Goal: Use online tool/utility: Utilize a website feature to perform a specific function

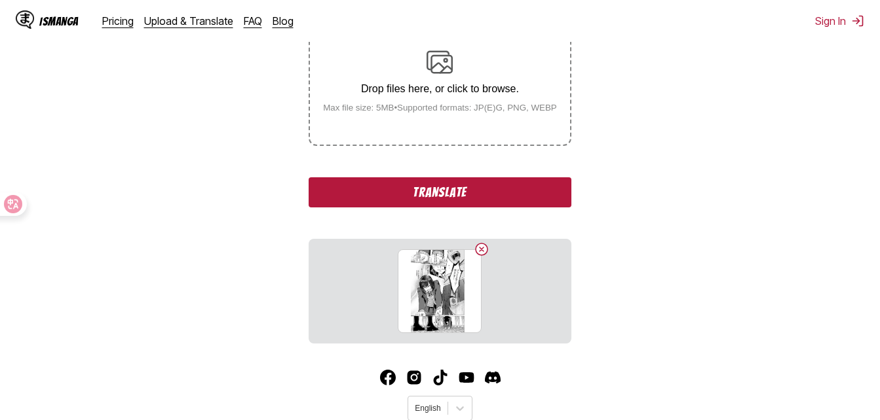
click at [500, 203] on button "Translate" at bounding box center [439, 192] width 262 height 30
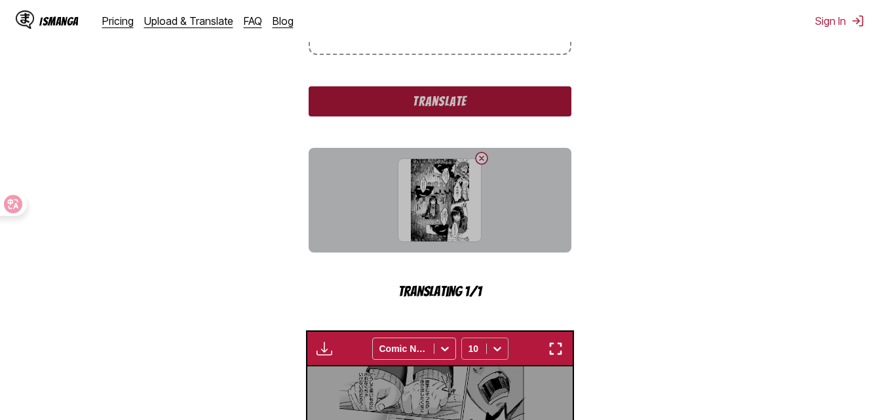
scroll to position [355, 0]
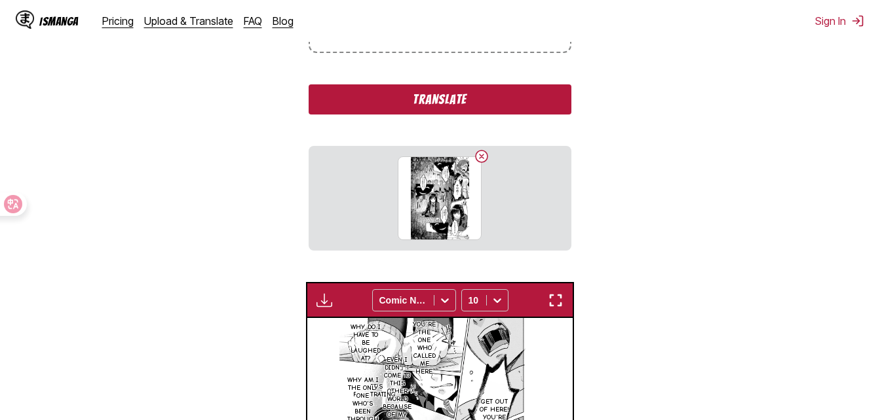
click at [457, 98] on button "Translate" at bounding box center [439, 99] width 262 height 30
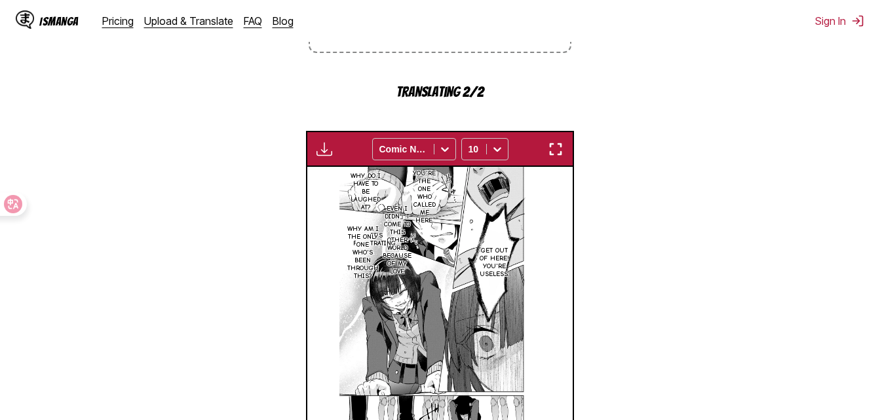
click at [559, 155] on img "button" at bounding box center [556, 149] width 16 height 16
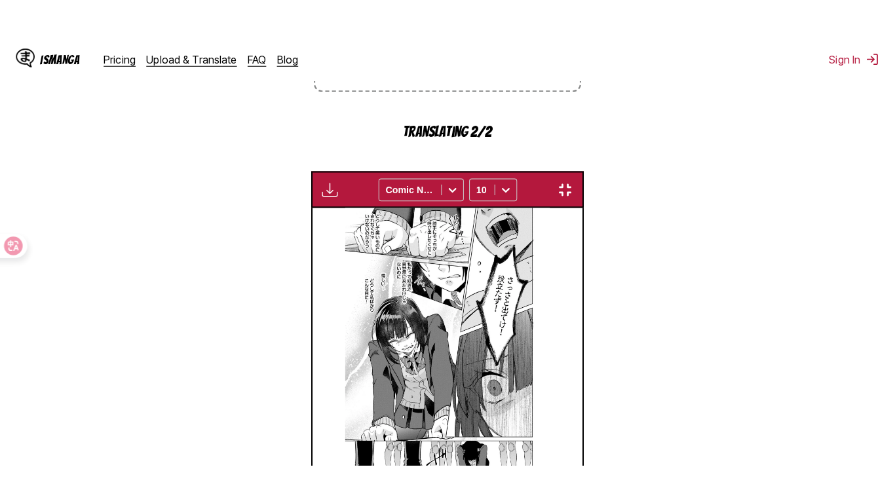
scroll to position [158, 0]
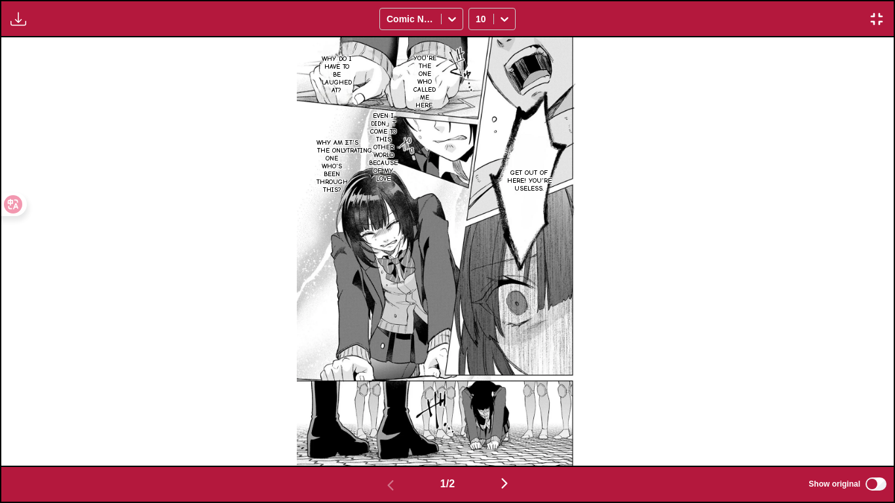
click at [876, 26] on img "button" at bounding box center [876, 19] width 16 height 16
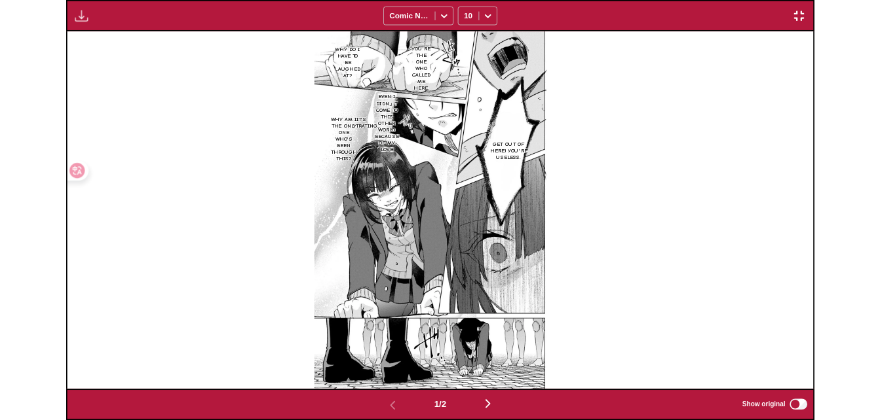
scroll to position [389, 0]
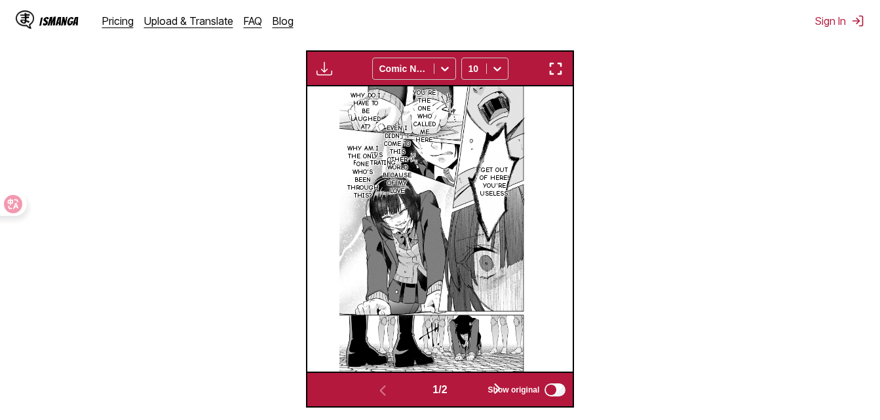
click at [557, 62] on button "button" at bounding box center [556, 68] width 24 height 17
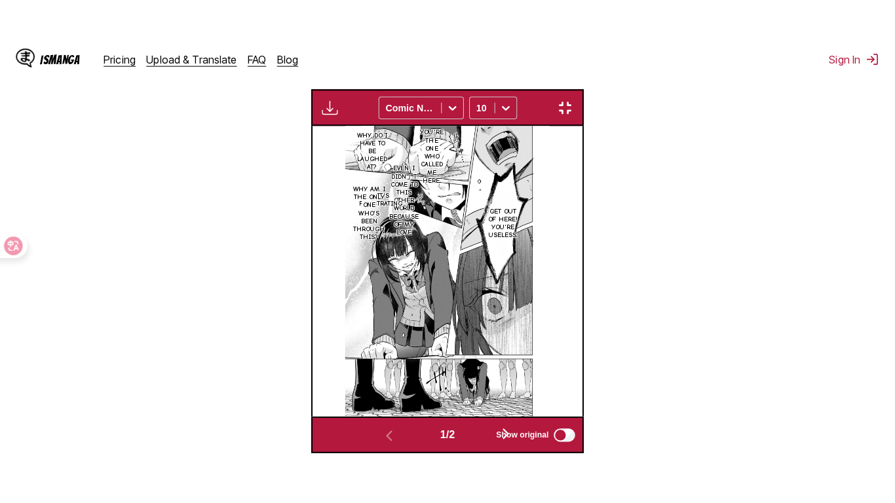
scroll to position [158, 0]
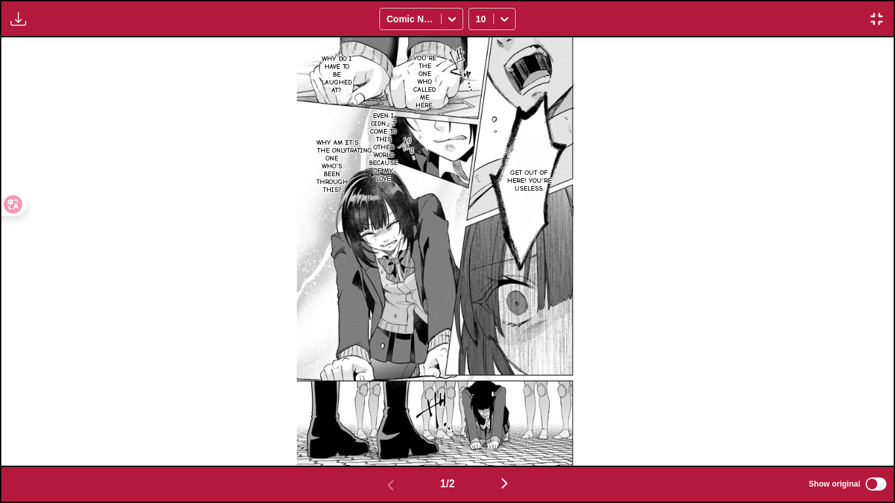
click at [500, 420] on button "button" at bounding box center [504, 484] width 79 height 19
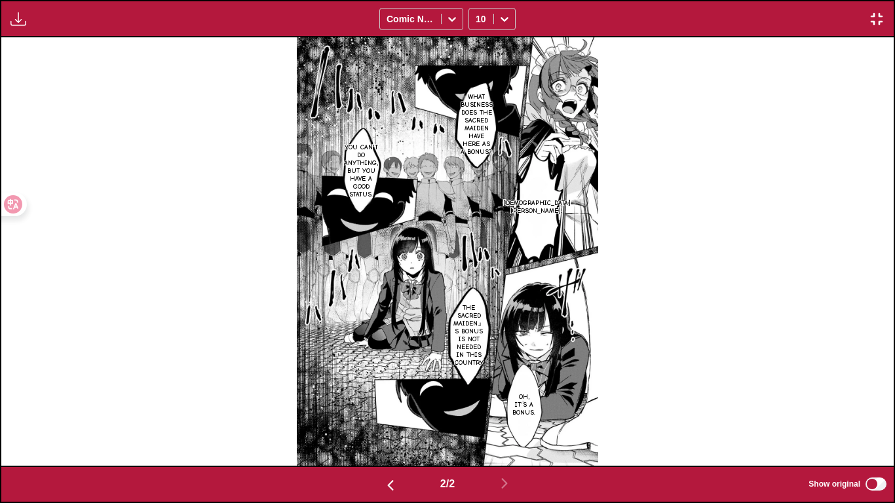
click at [386, 420] on img "button" at bounding box center [390, 485] width 16 height 16
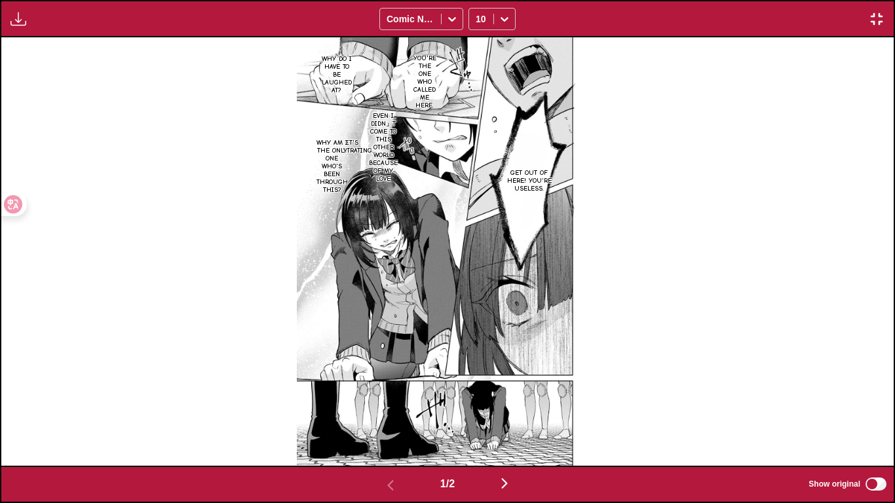
click at [868, 21] on img "button" at bounding box center [876, 19] width 16 height 16
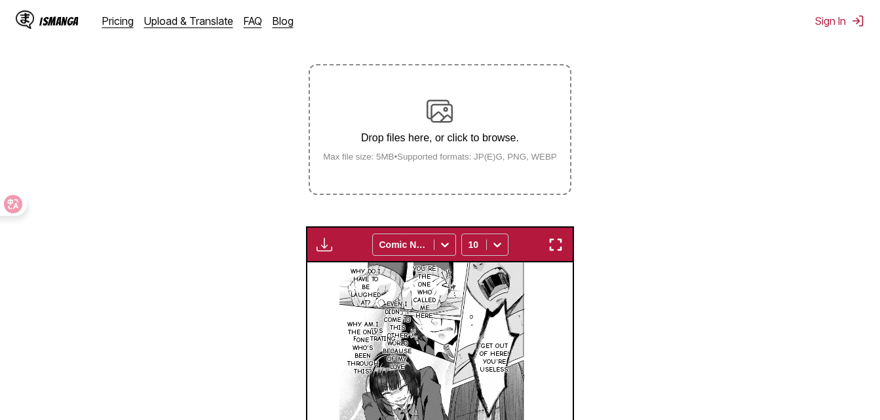
scroll to position [212, 0]
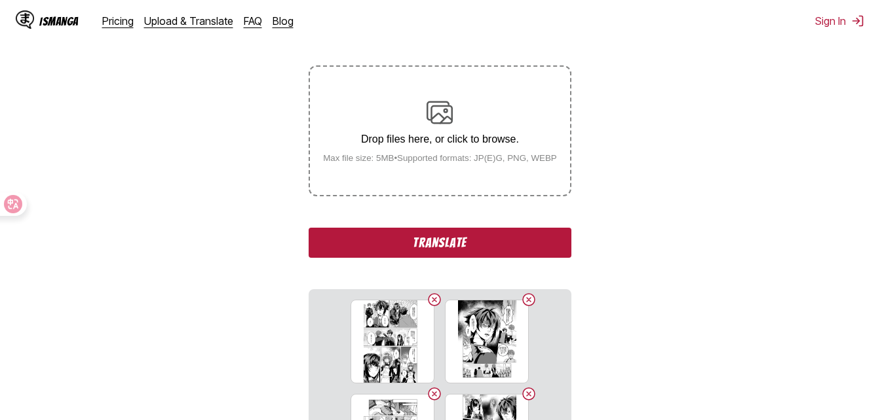
click at [498, 250] on button "Translate" at bounding box center [439, 243] width 262 height 30
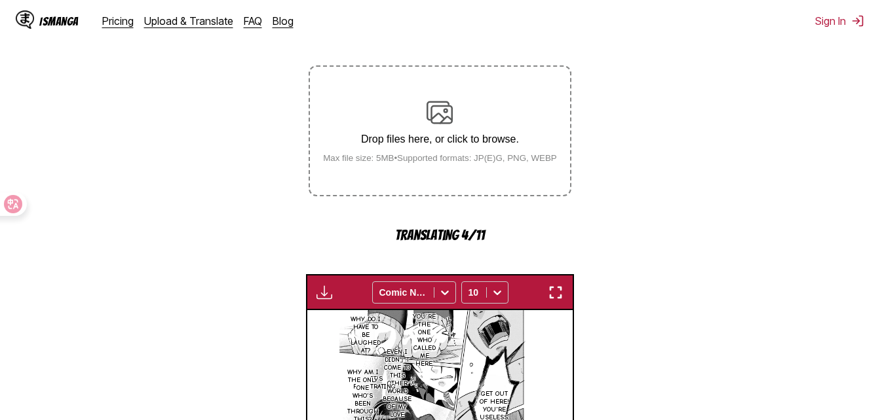
click at [557, 293] on img "button" at bounding box center [556, 293] width 16 height 16
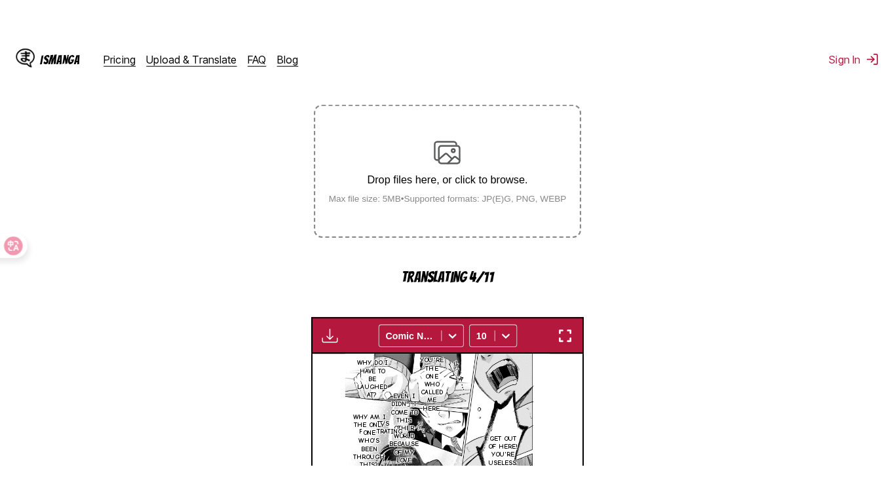
scroll to position [158, 0]
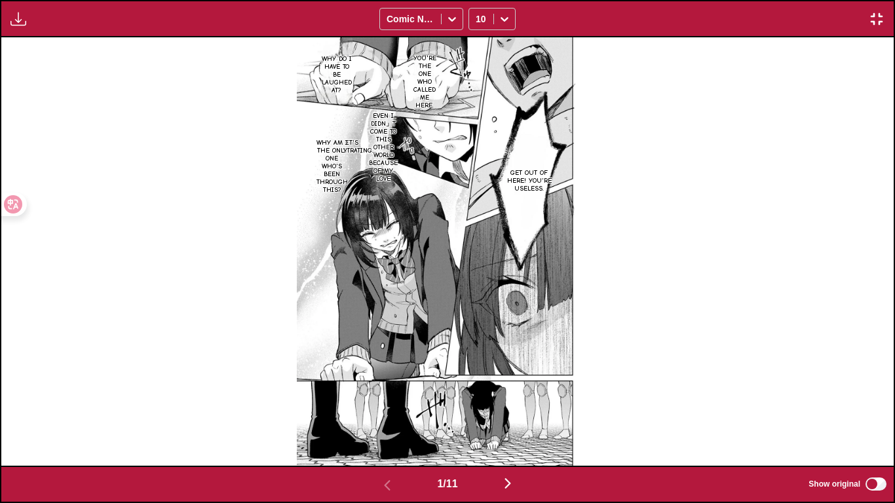
click at [515, 420] on img "button" at bounding box center [508, 483] width 16 height 16
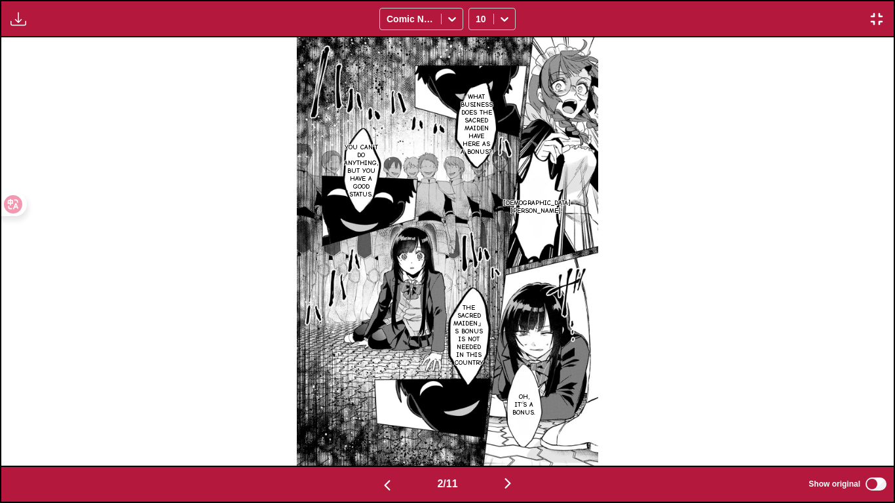
click at [515, 420] on img "button" at bounding box center [508, 483] width 16 height 16
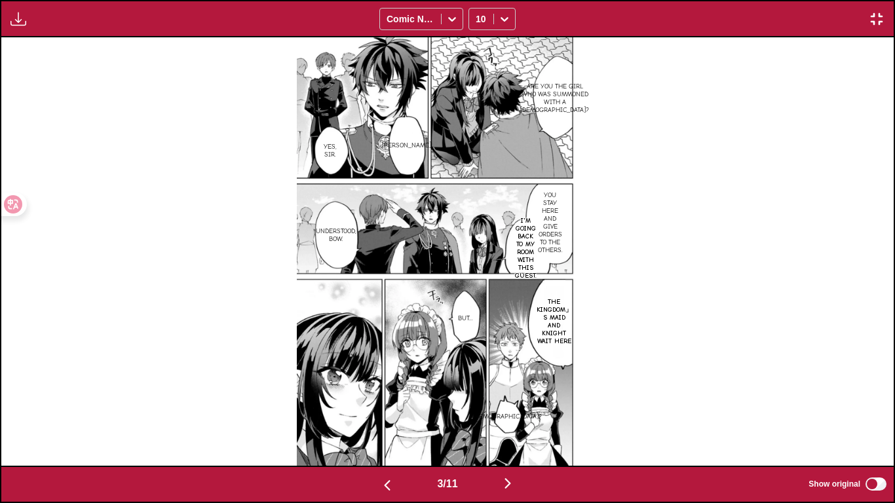
click at [515, 420] on img "button" at bounding box center [508, 483] width 16 height 16
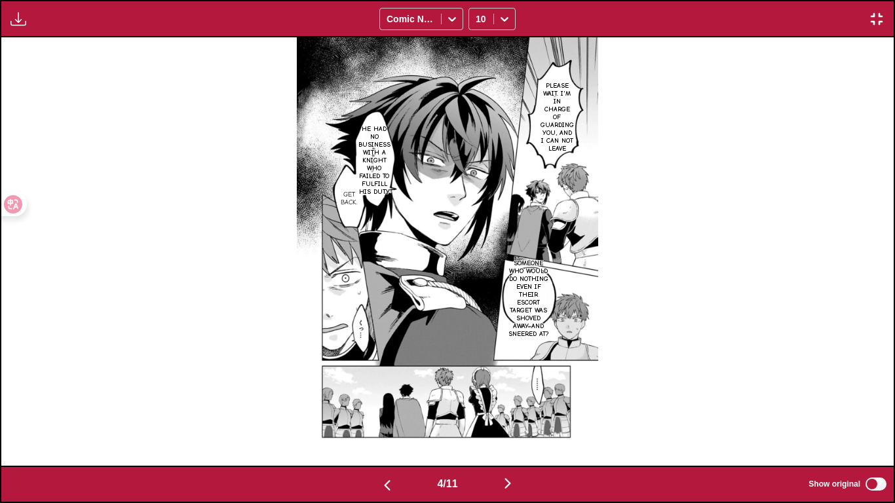
click at [515, 420] on img "button" at bounding box center [508, 483] width 16 height 16
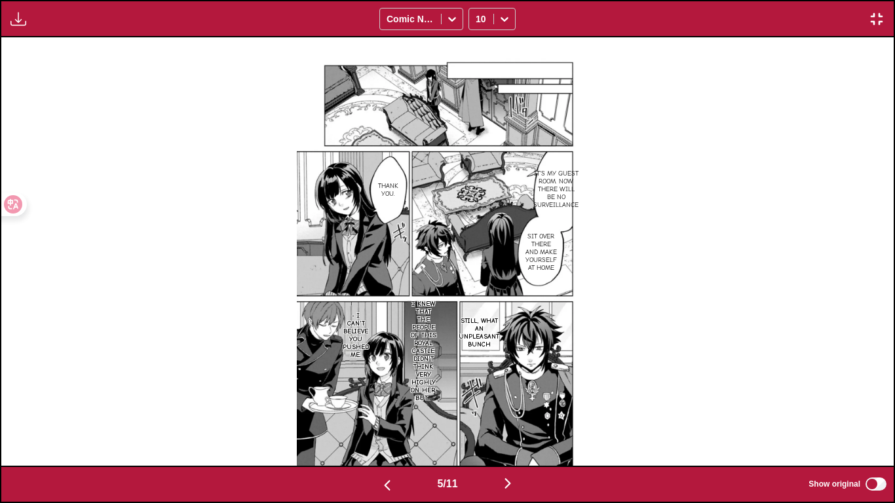
click at [515, 420] on img "button" at bounding box center [508, 483] width 16 height 16
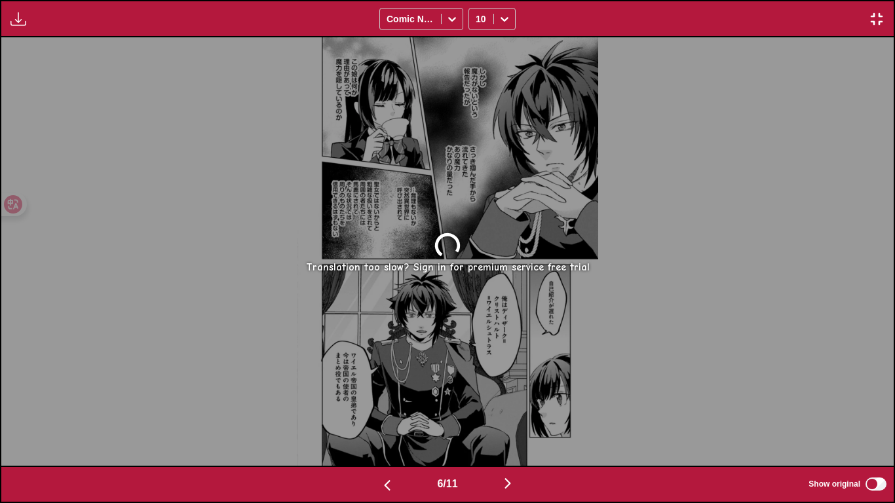
click at [387, 420] on img "button" at bounding box center [387, 485] width 16 height 16
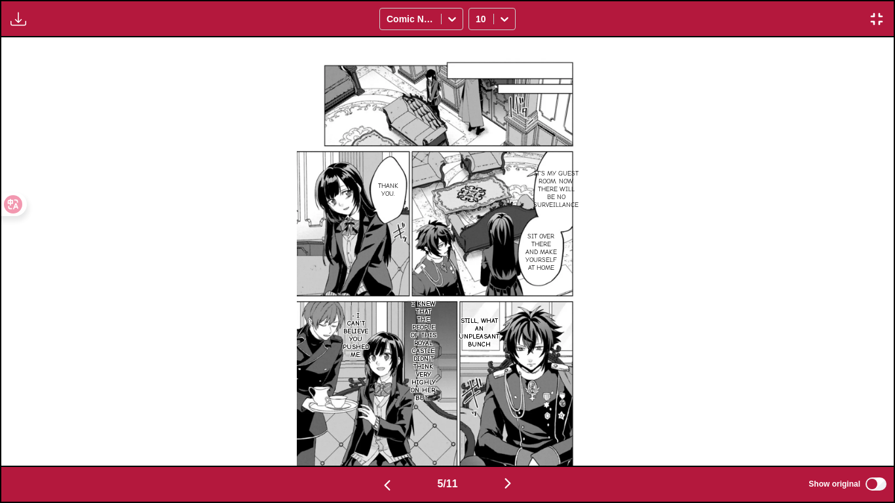
click at [504, 420] on img "button" at bounding box center [508, 483] width 16 height 16
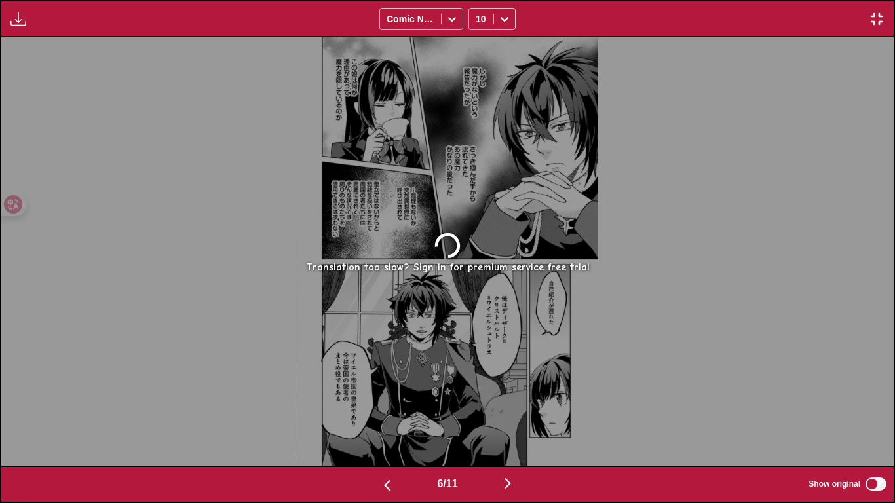
click at [384, 420] on img "button" at bounding box center [387, 485] width 16 height 16
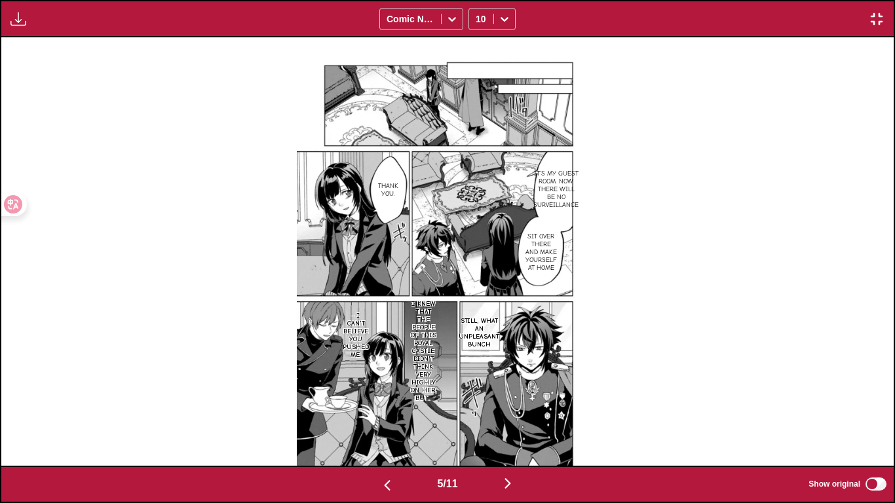
click at [527, 420] on button "button" at bounding box center [507, 484] width 79 height 19
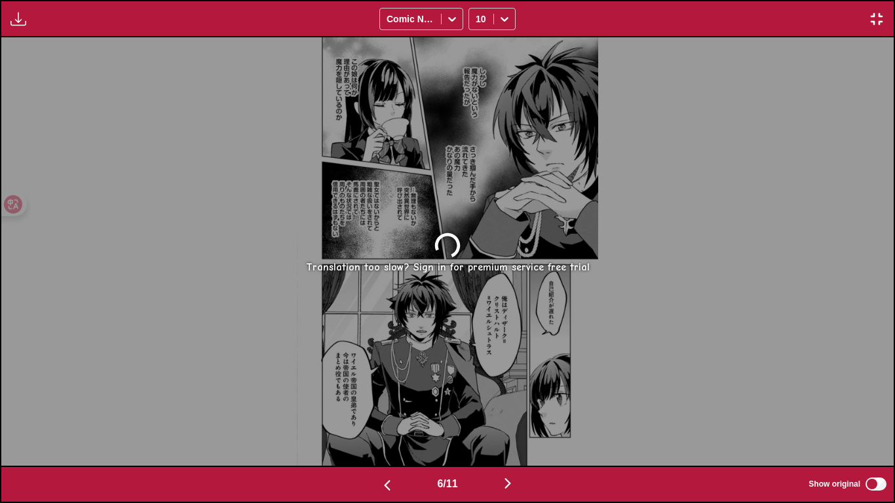
click at [379, 420] on img "button" at bounding box center [387, 485] width 16 height 16
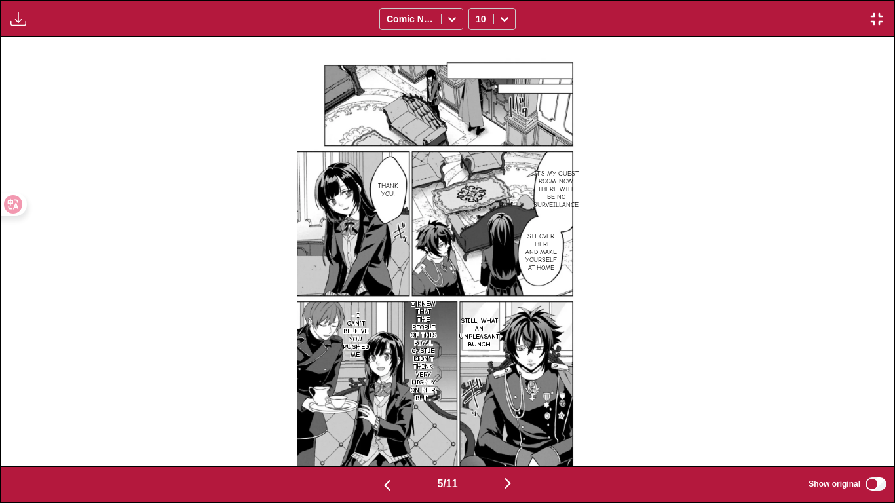
click at [879, 16] on img "button" at bounding box center [876, 19] width 16 height 16
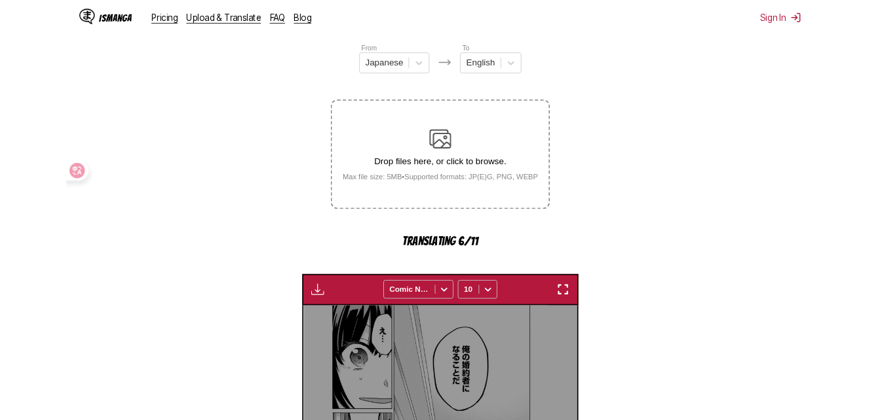
scroll to position [0, 1062]
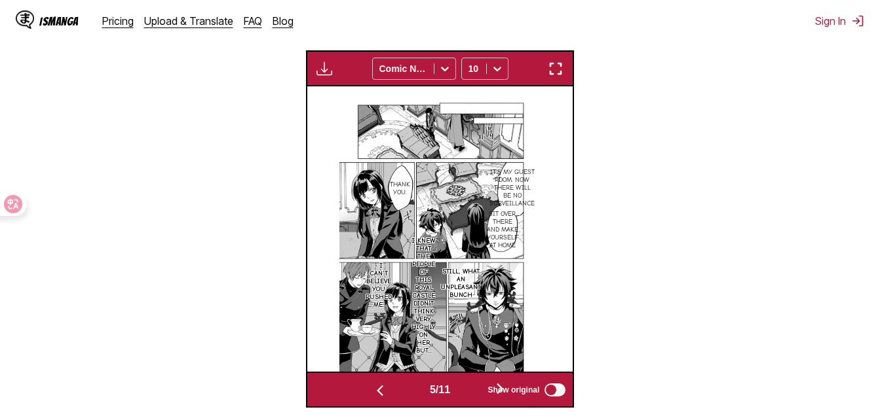
click at [559, 67] on img "button" at bounding box center [556, 69] width 16 height 16
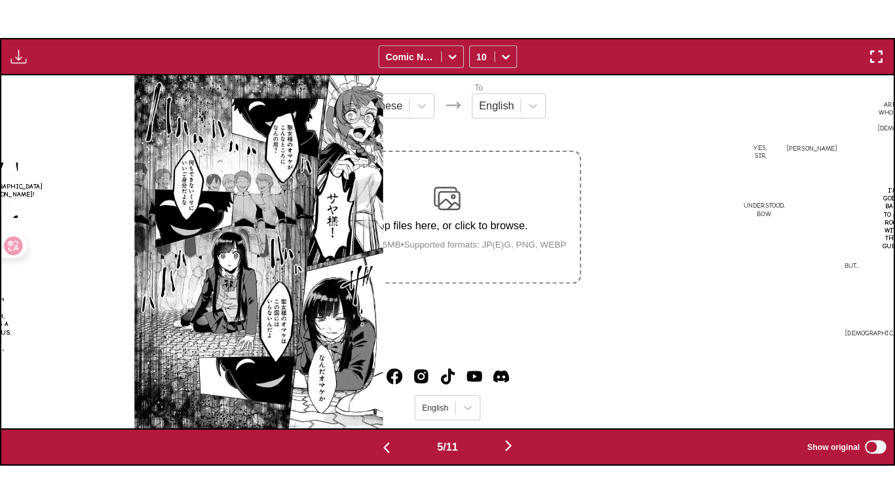
scroll to position [0, 3568]
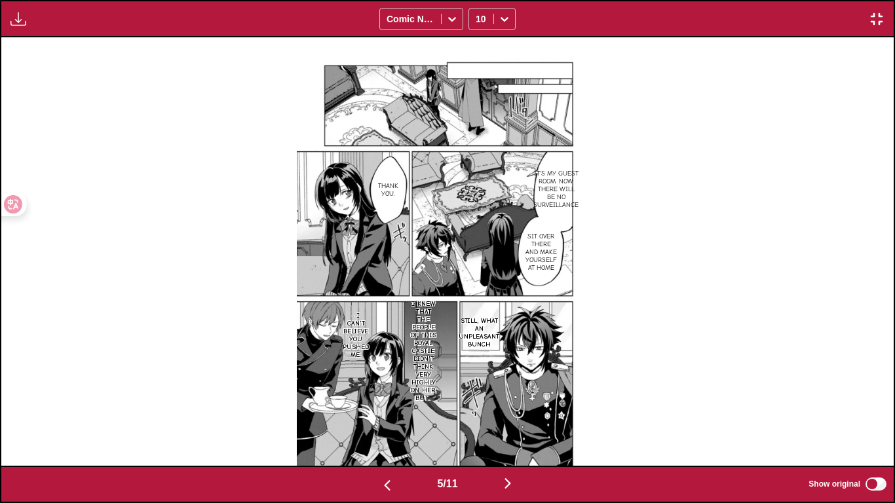
click at [512, 420] on img "button" at bounding box center [508, 483] width 16 height 16
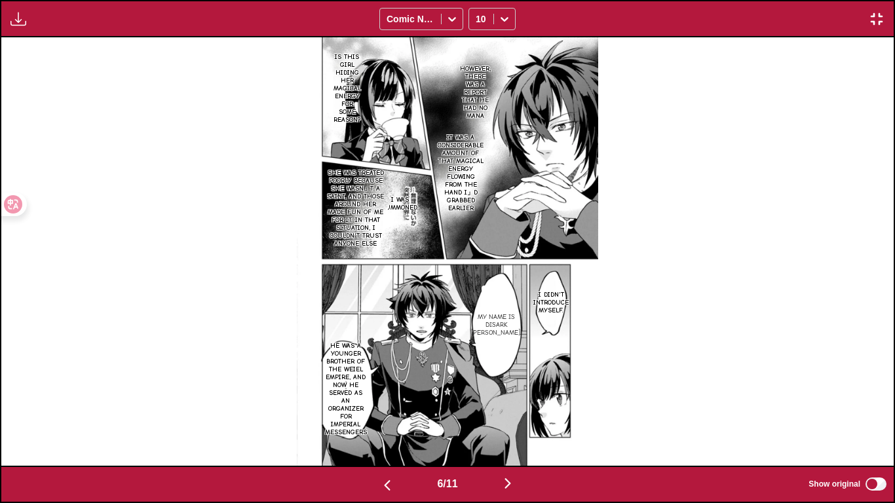
click at [512, 420] on img "button" at bounding box center [508, 483] width 16 height 16
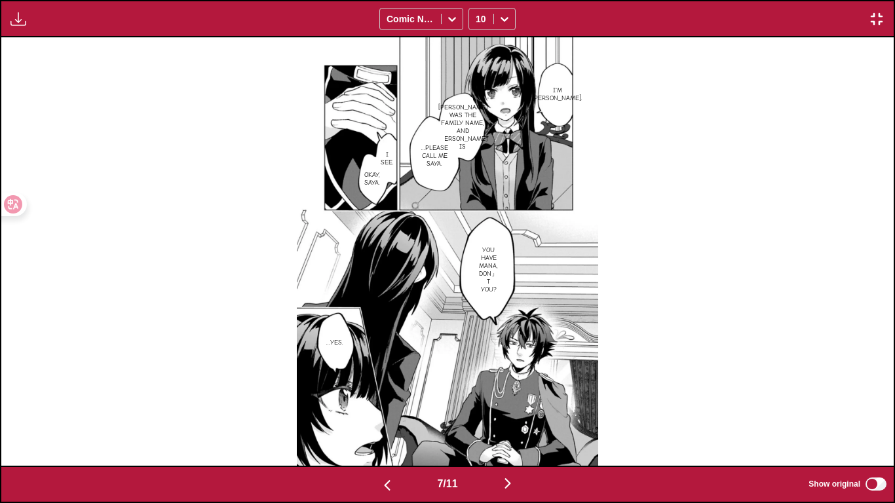
click at [512, 420] on img "button" at bounding box center [508, 483] width 16 height 16
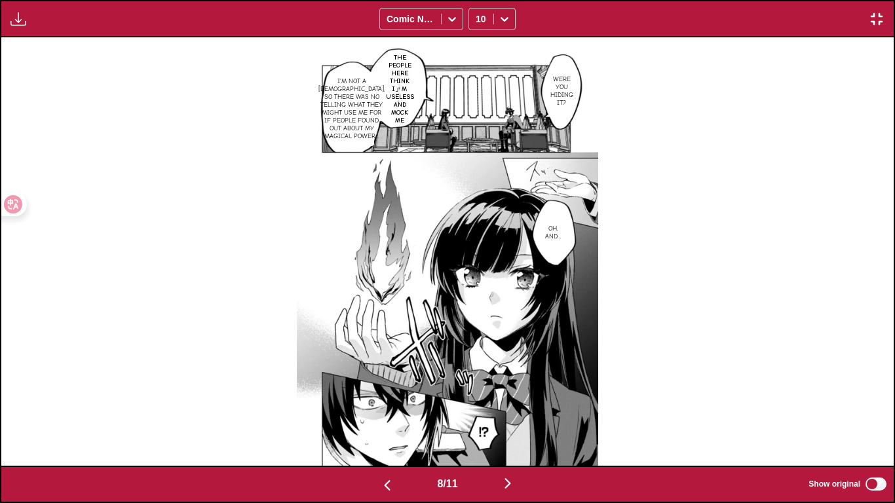
click at [512, 420] on img "button" at bounding box center [508, 483] width 16 height 16
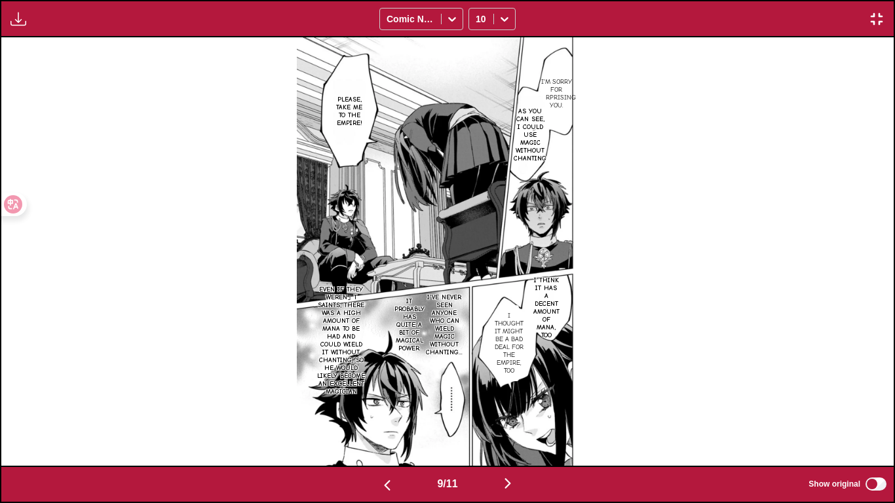
click at [512, 420] on img "button" at bounding box center [508, 483] width 16 height 16
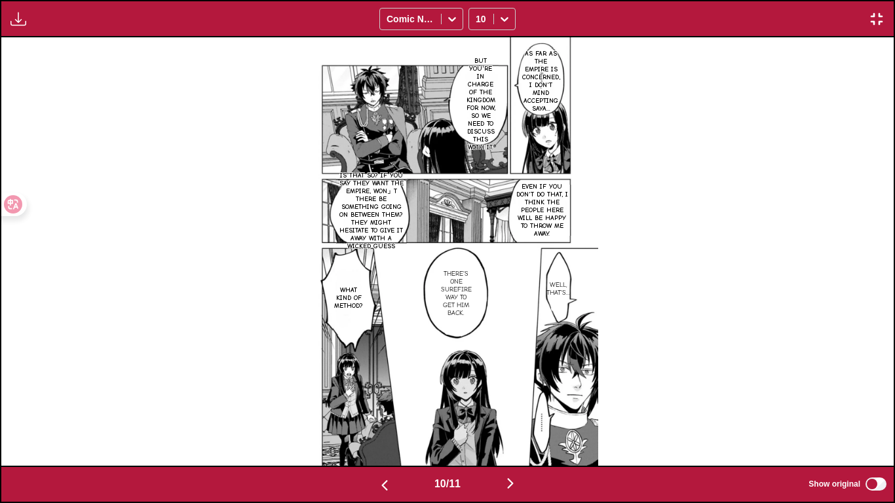
click at [512, 420] on img "button" at bounding box center [510, 483] width 16 height 16
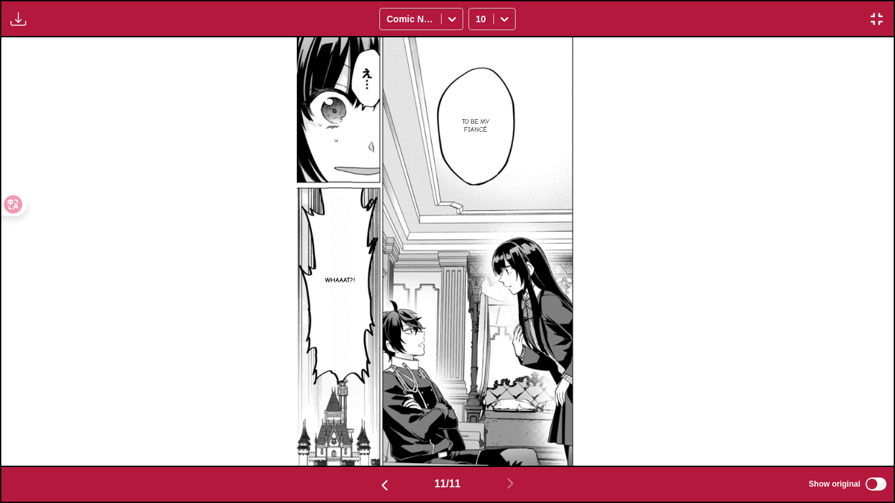
click at [866, 16] on button "button" at bounding box center [877, 18] width 24 height 17
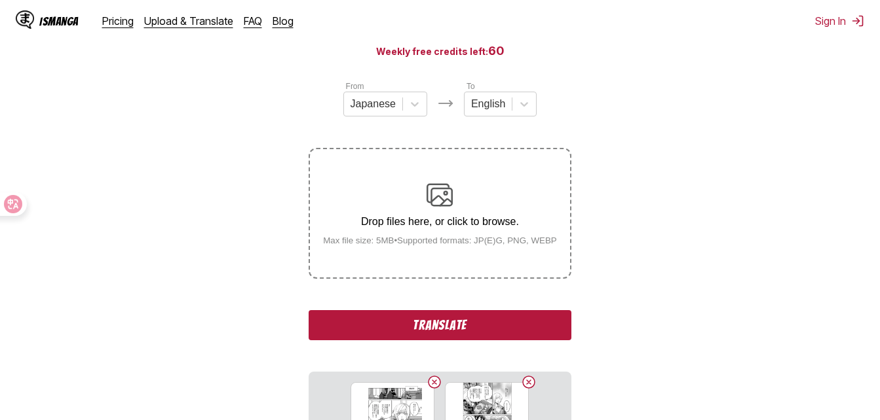
scroll to position [212, 0]
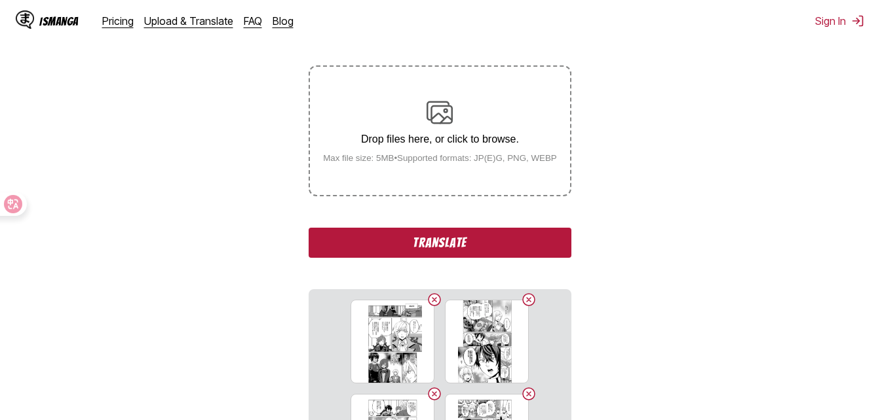
click at [482, 242] on button "Translate" at bounding box center [439, 243] width 262 height 30
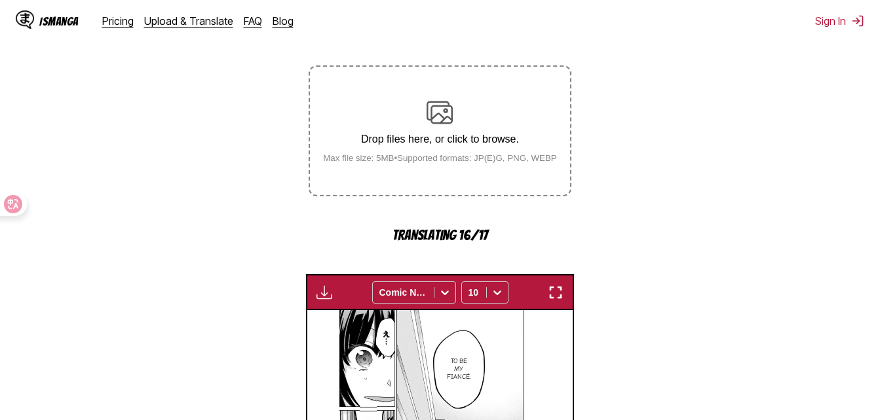
click at [555, 290] on img "button" at bounding box center [556, 293] width 16 height 16
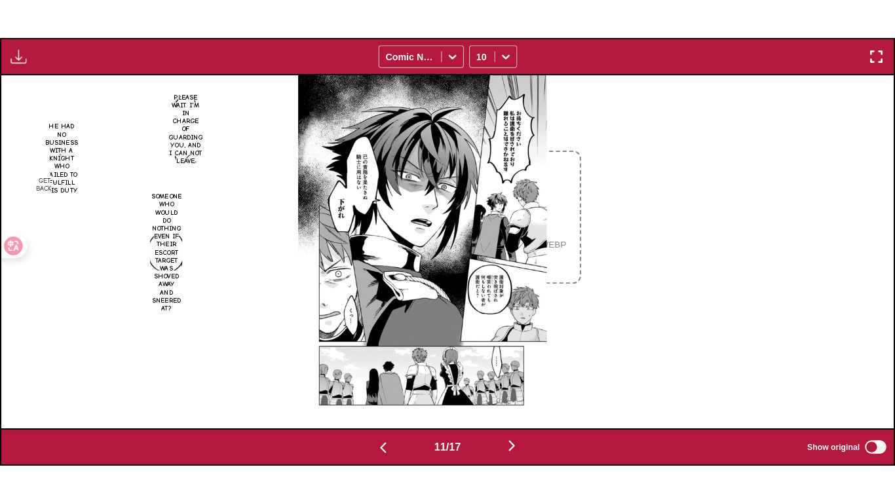
scroll to position [0, 8920]
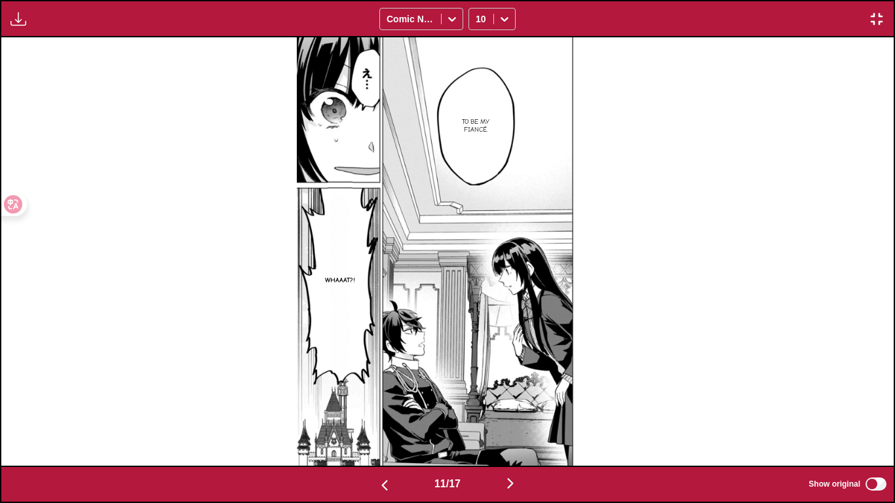
drag, startPoint x: 537, startPoint y: 487, endPoint x: 527, endPoint y: 491, distance: 11.4
click at [532, 420] on button "button" at bounding box center [510, 484] width 79 height 19
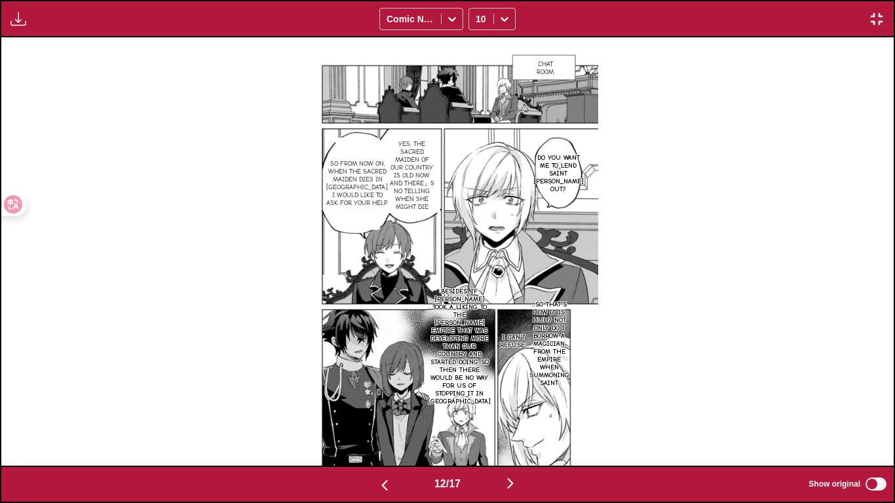
click at [526, 420] on button "button" at bounding box center [510, 484] width 79 height 19
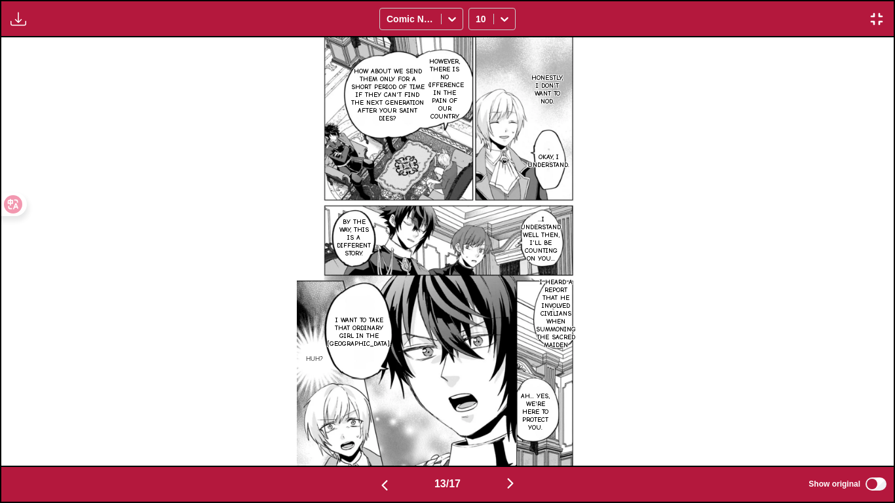
click at [526, 420] on button "button" at bounding box center [510, 484] width 79 height 19
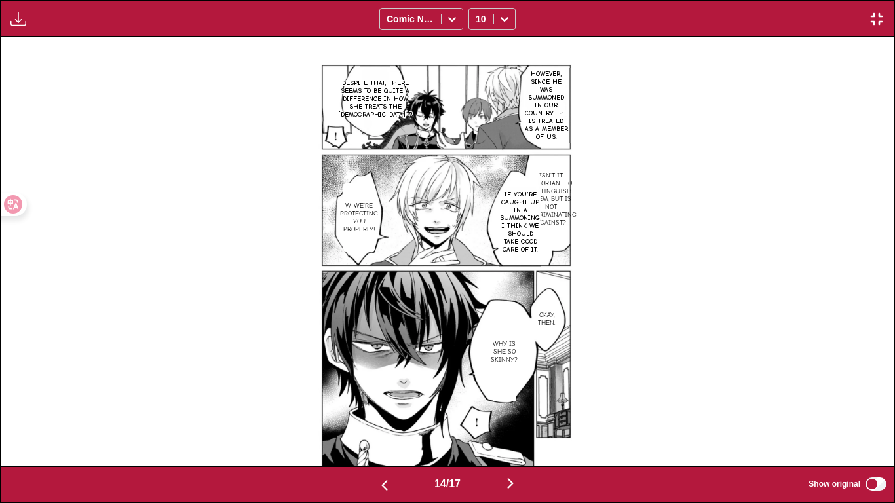
click at [550, 234] on section "Isn't it important to distinguish them, but is not discriminating against?" at bounding box center [551, 199] width 30 height 83
click at [549, 198] on p "Isn't it important to distinguish them, but is not discriminating against?" at bounding box center [550, 199] width 57 height 60
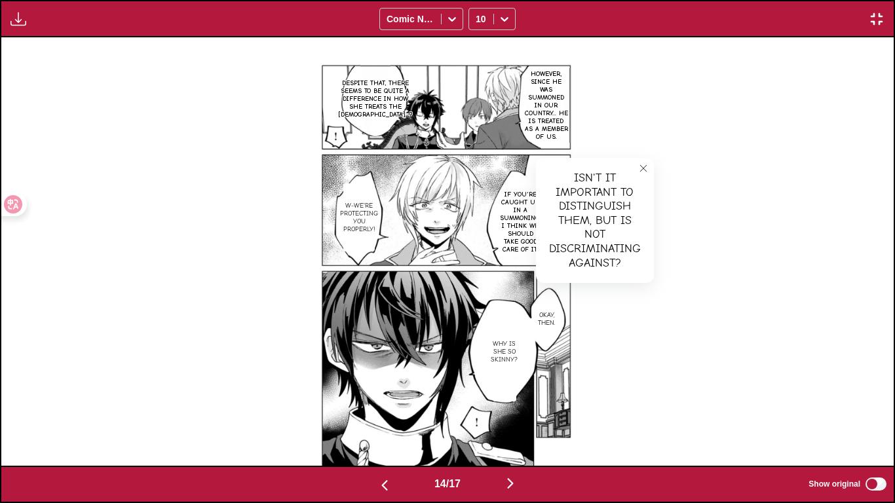
click at [652, 165] on button "close-tooltip" at bounding box center [643, 168] width 21 height 21
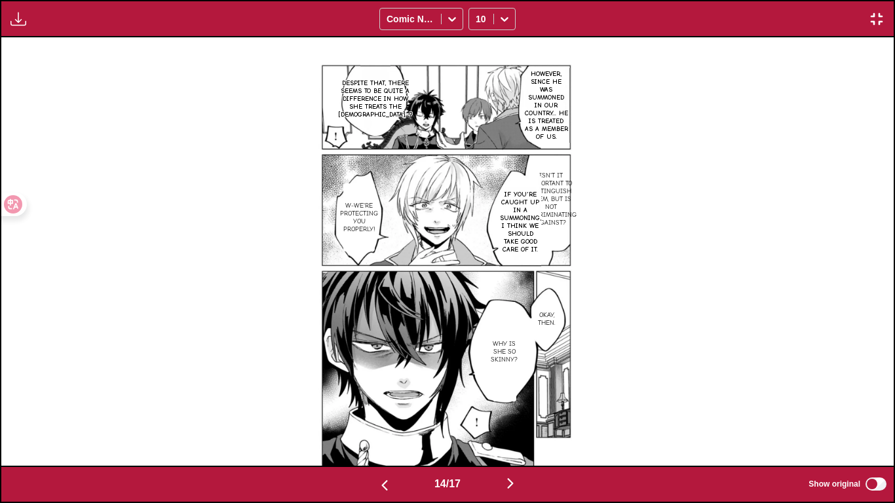
click at [529, 210] on p "If you're caught up in a summoning, I think we should take good care of it." at bounding box center [520, 222] width 47 height 68
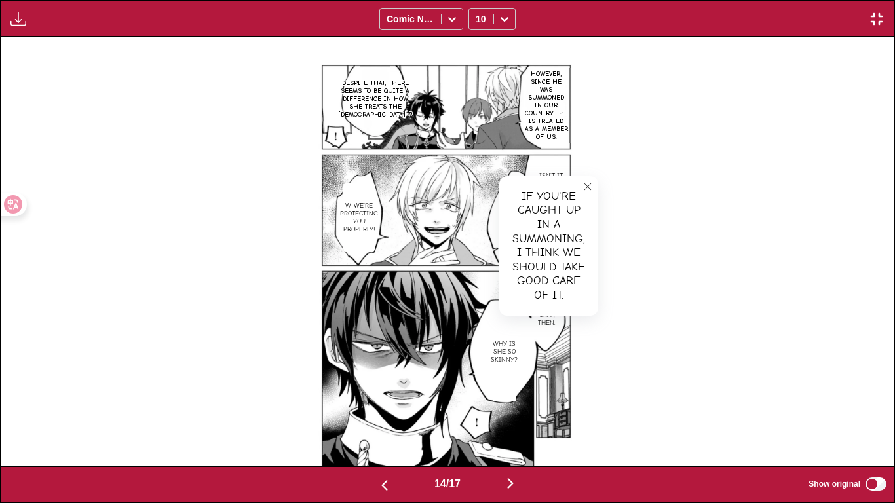
click at [589, 183] on icon "close-tooltip" at bounding box center [587, 186] width 9 height 9
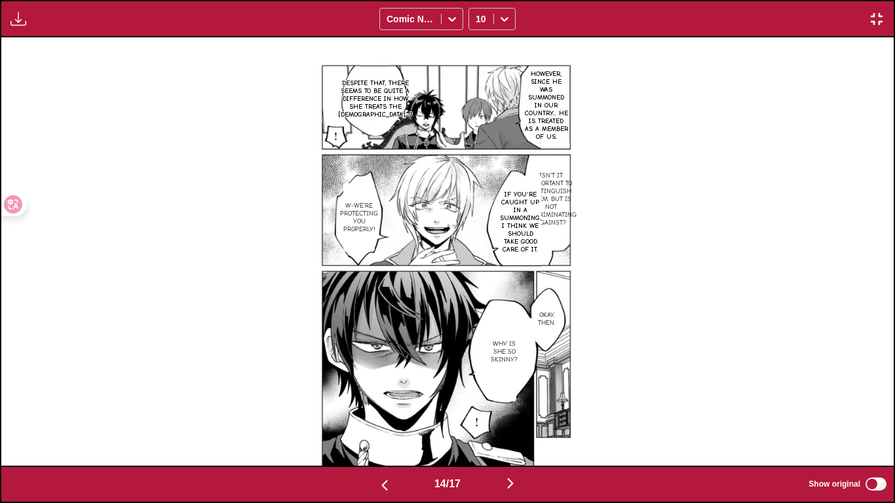
click at [527, 420] on button "button" at bounding box center [510, 484] width 79 height 19
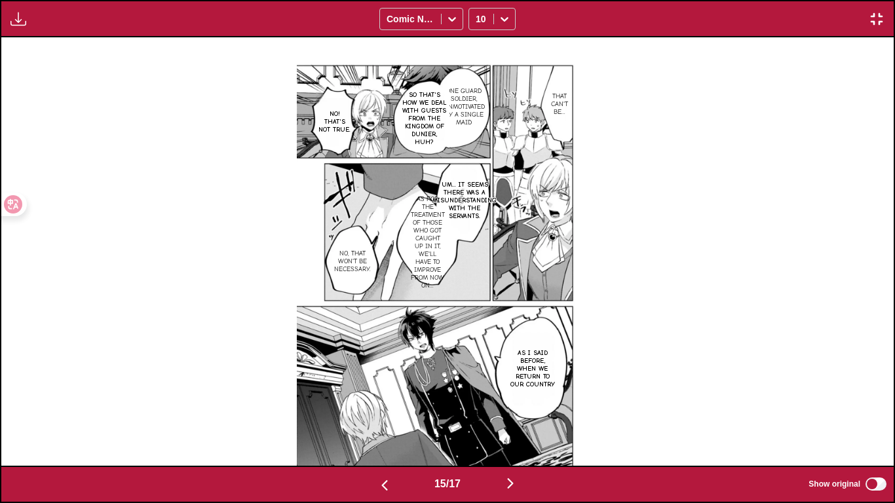
click at [461, 116] on p "One guard soldier, unmotivated by a single maid" at bounding box center [464, 106] width 47 height 45
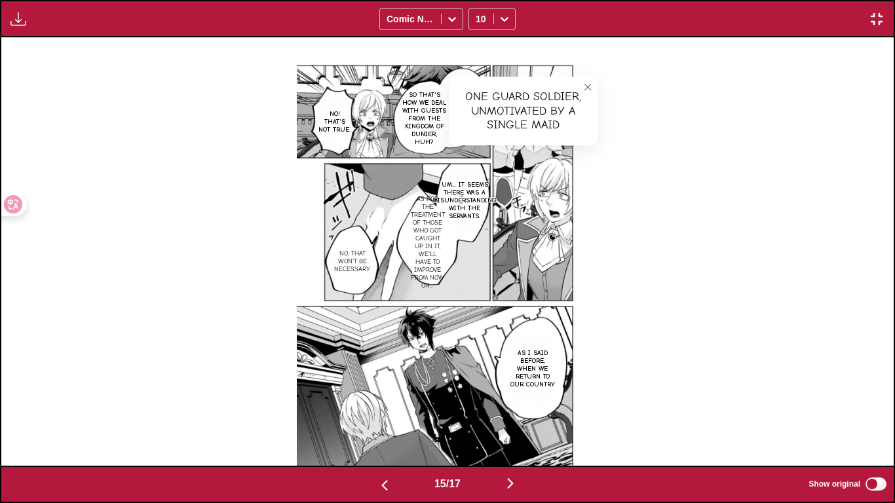
click at [590, 81] on button "close-tooltip" at bounding box center [587, 87] width 21 height 21
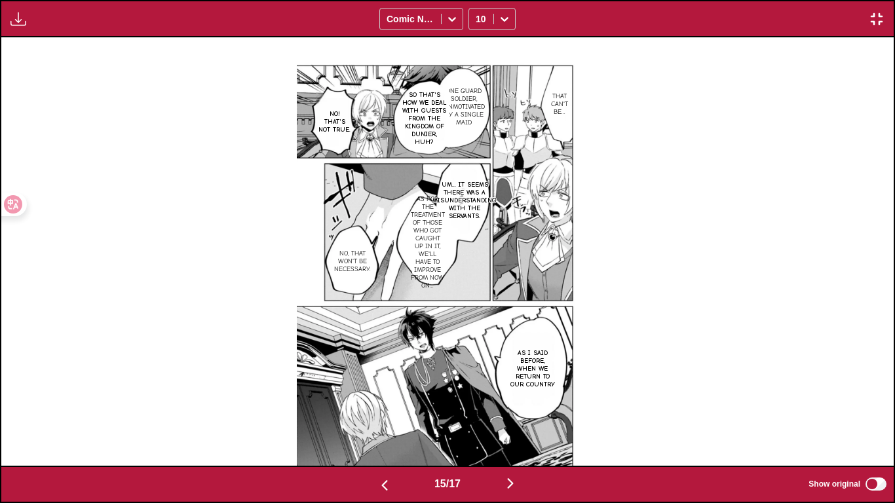
click at [396, 121] on img at bounding box center [447, 251] width 301 height 428
click at [419, 238] on p "As for the treatment of those who got caught up in it, we'll have to improve fr…" at bounding box center [427, 243] width 39 height 100
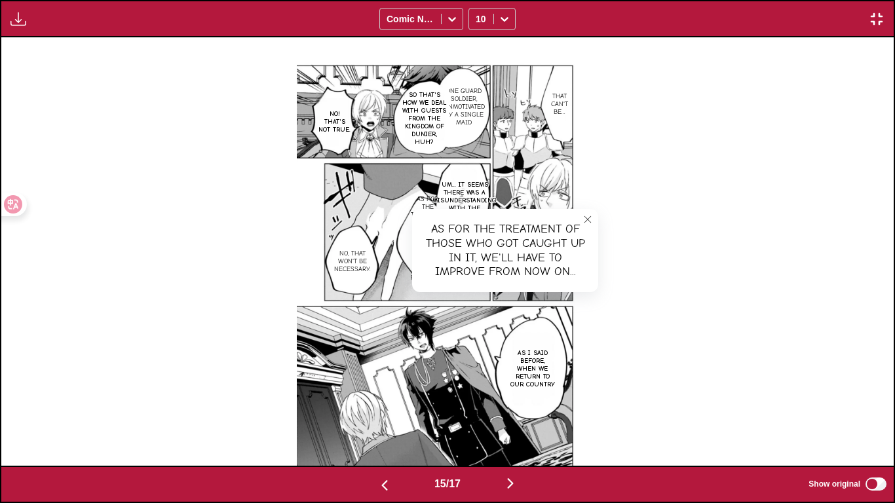
click at [588, 215] on icon "close-tooltip" at bounding box center [587, 219] width 9 height 9
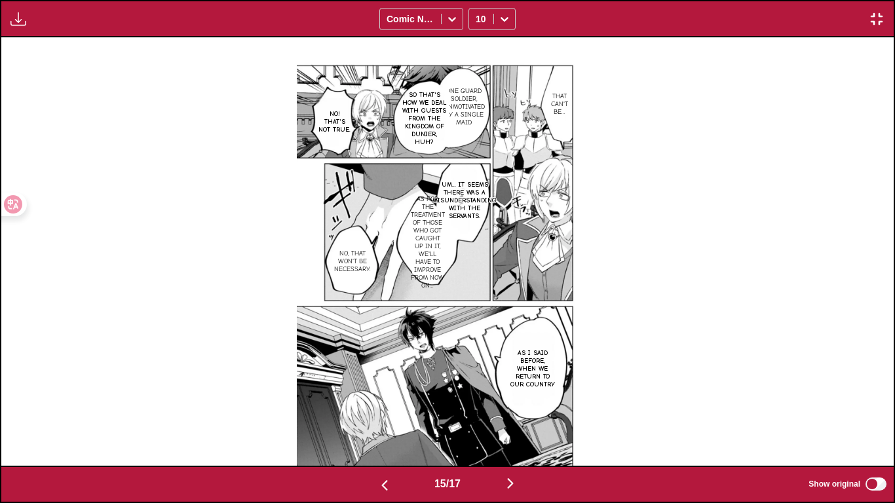
click at [513, 420] on img "button" at bounding box center [510, 483] width 16 height 16
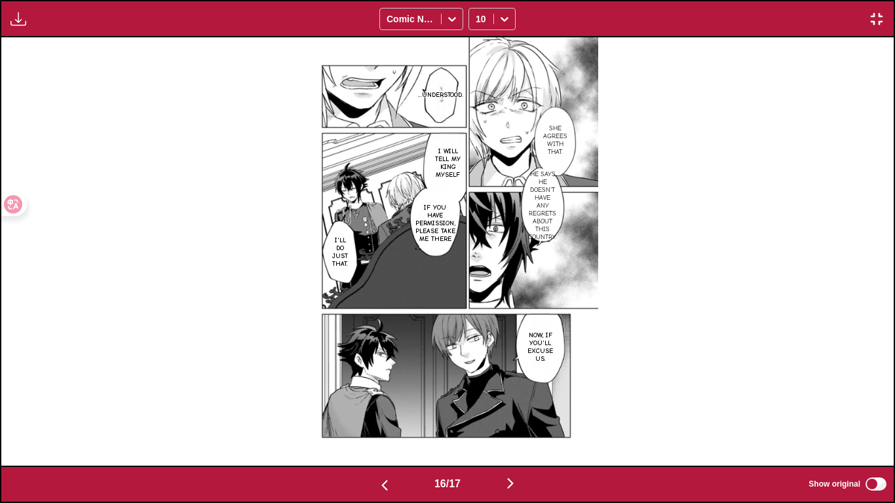
click at [513, 420] on img "button" at bounding box center [510, 483] width 16 height 16
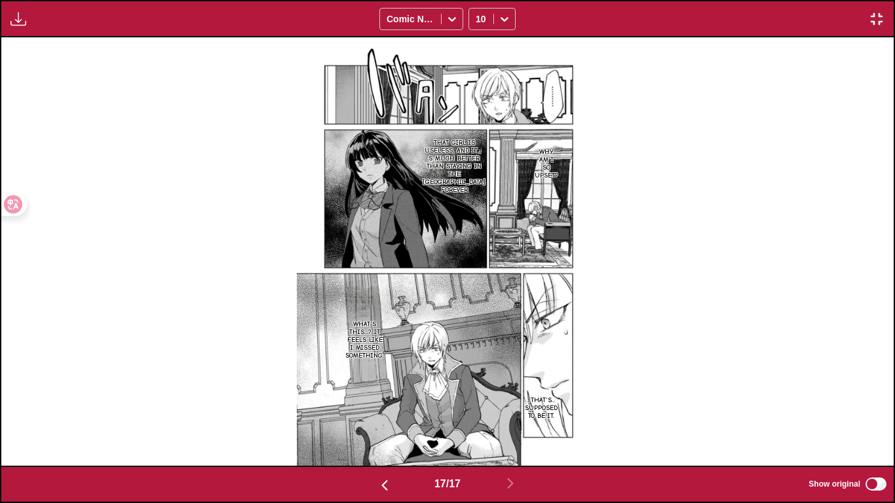
click at [879, 8] on div "Available for premium users only Comic Neue 10" at bounding box center [447, 18] width 895 height 37
click at [870, 28] on div "Available for premium users only Comic Neue 10" at bounding box center [447, 18] width 895 height 37
click at [876, 20] on img "button" at bounding box center [876, 19] width 16 height 16
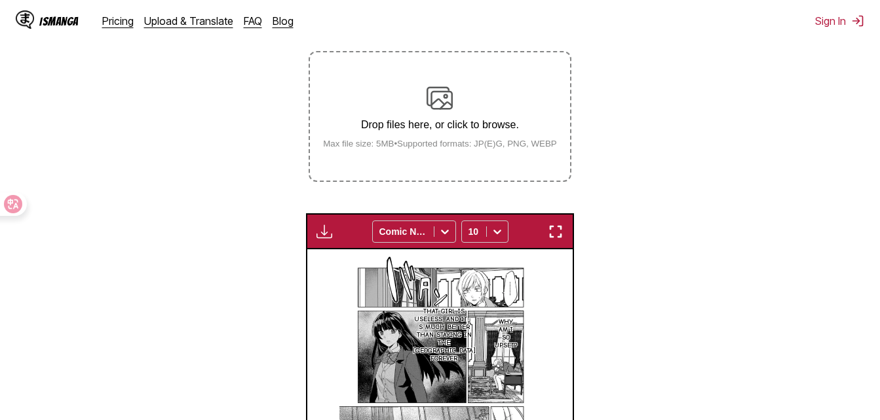
scroll to position [212, 0]
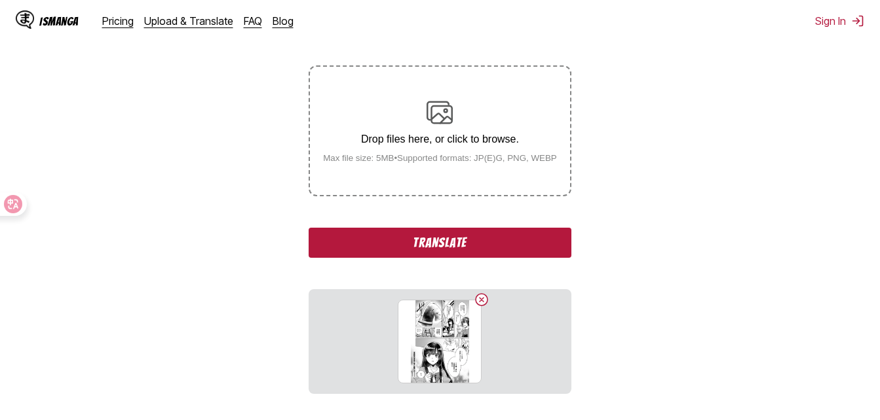
click at [456, 249] on button "Translate" at bounding box center [439, 243] width 262 height 30
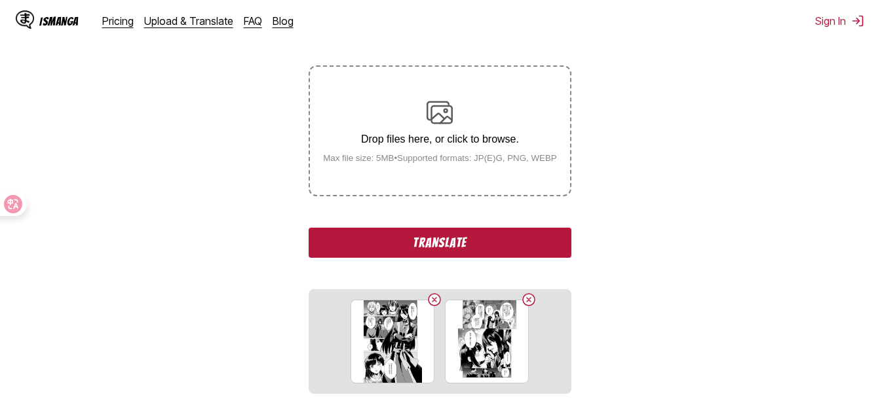
click at [496, 244] on button "Translate" at bounding box center [439, 243] width 262 height 30
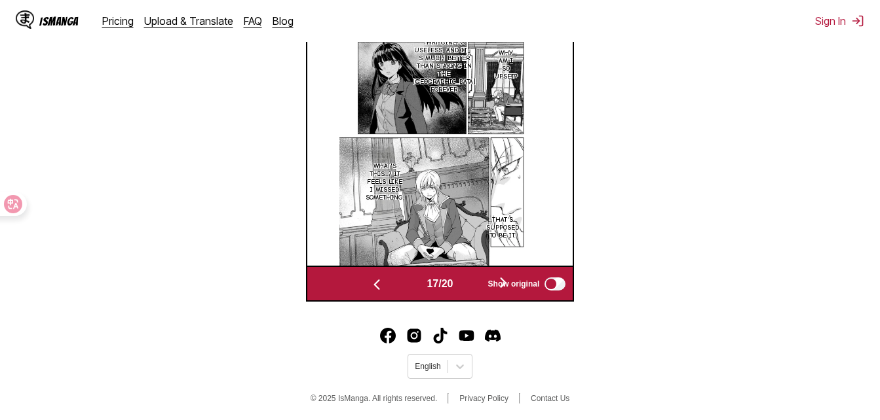
scroll to position [547, 0]
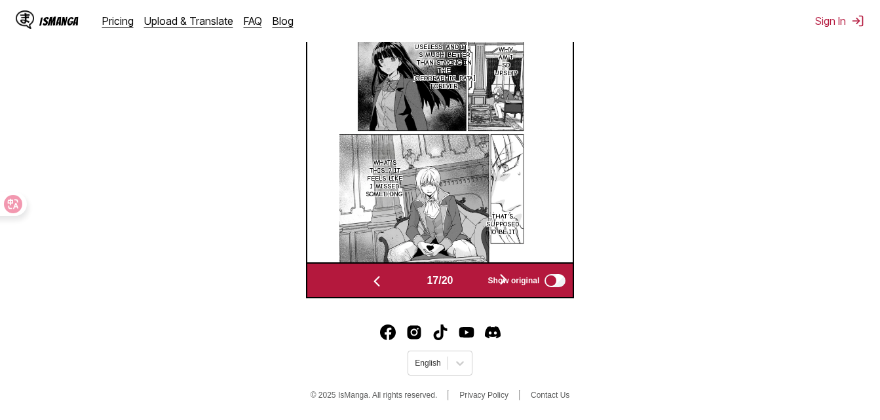
click at [499, 273] on label "Show original" at bounding box center [528, 280] width 80 height 17
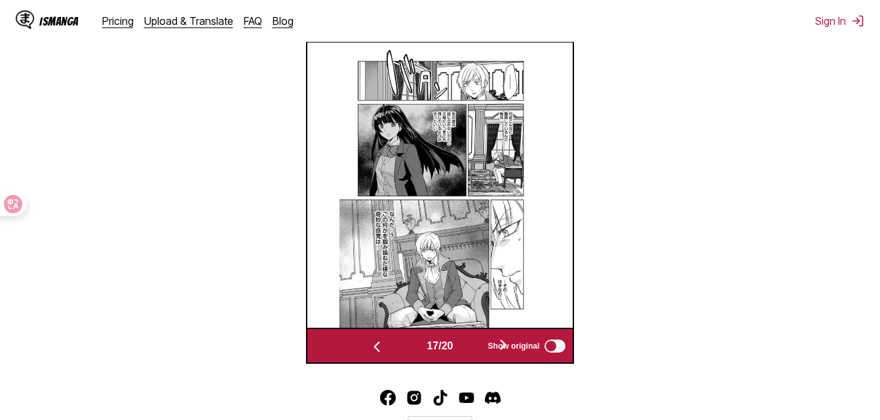
scroll to position [416, 0]
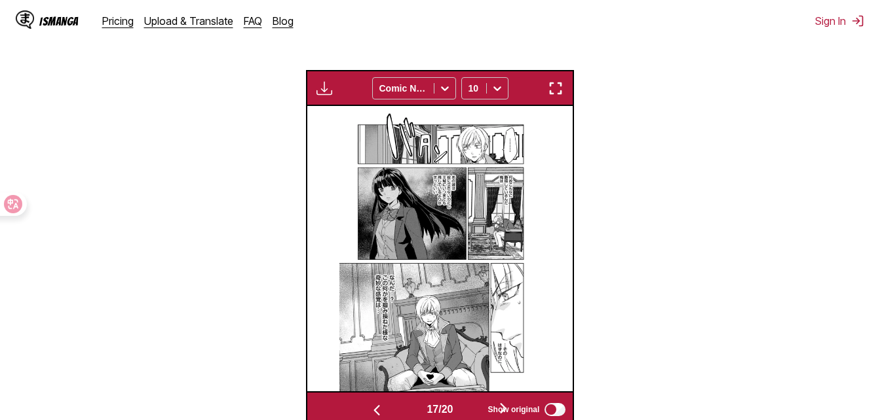
click at [544, 403] on label "Show original" at bounding box center [528, 409] width 80 height 17
click at [564, 95] on button "button" at bounding box center [556, 88] width 24 height 17
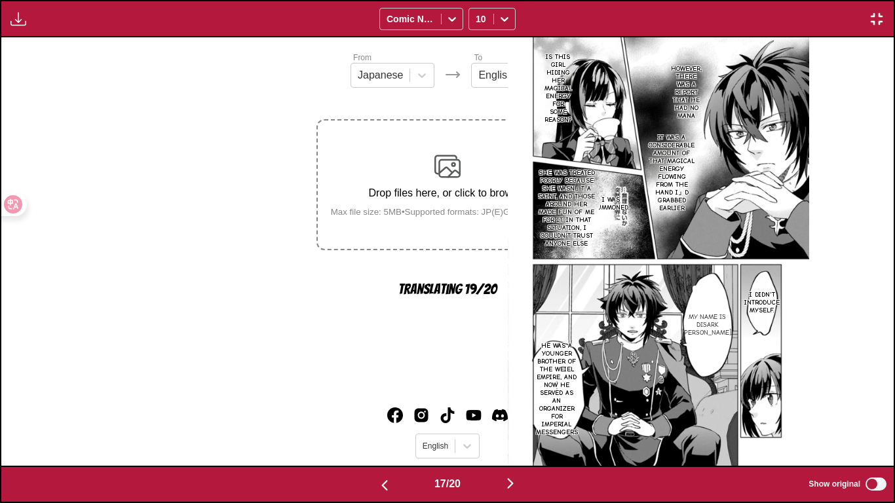
scroll to position [0, 14272]
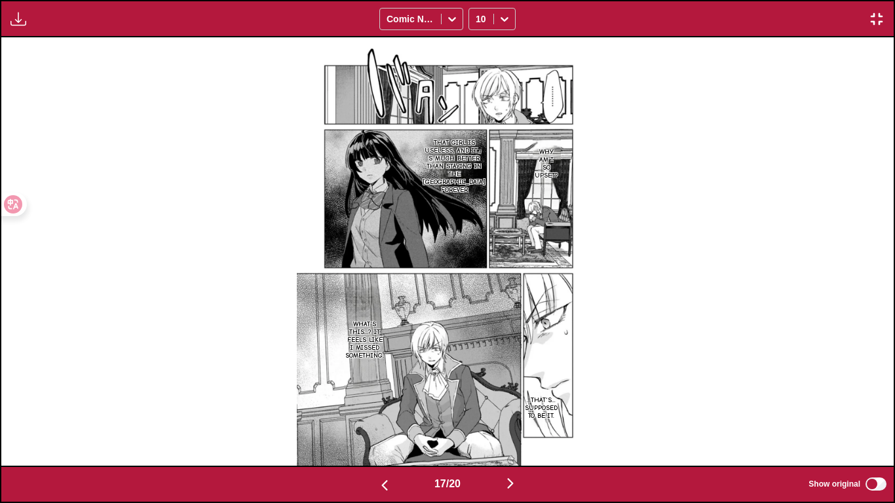
click at [519, 420] on div "17 / 20 Show original" at bounding box center [447, 484] width 895 height 37
click at [517, 420] on img "button" at bounding box center [510, 483] width 16 height 16
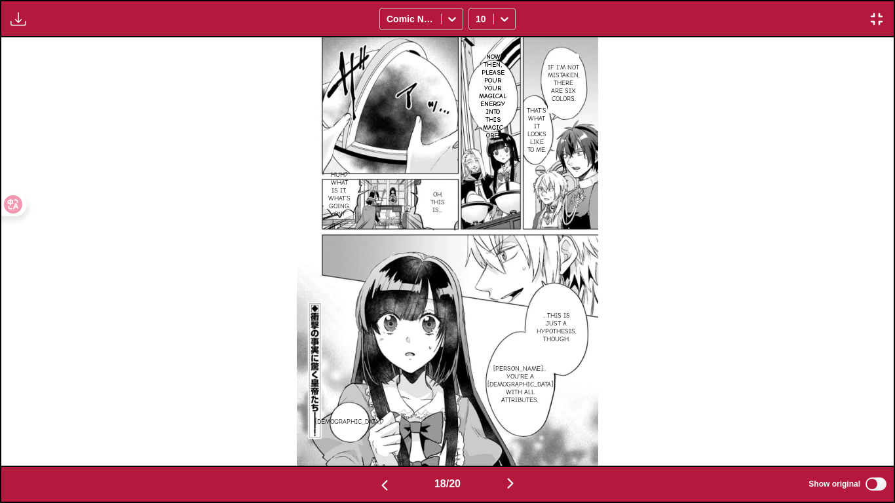
click at [517, 420] on img "button" at bounding box center [510, 483] width 16 height 16
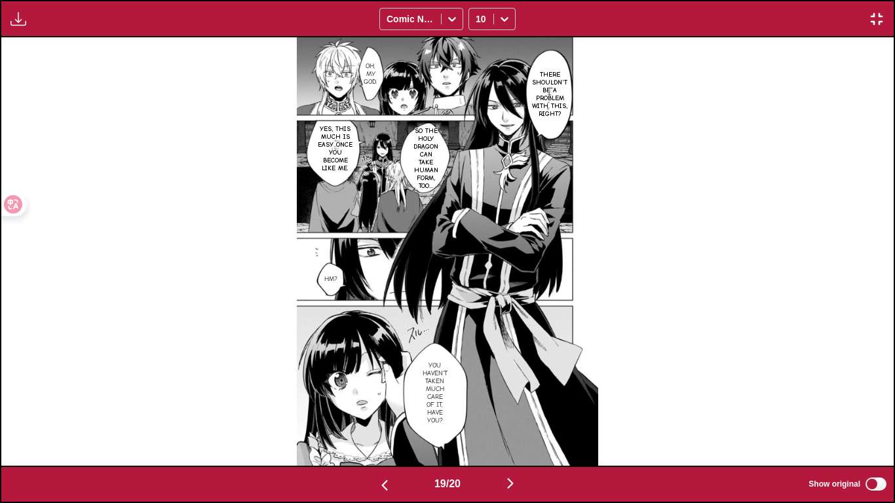
click at [517, 420] on img "button" at bounding box center [510, 483] width 16 height 16
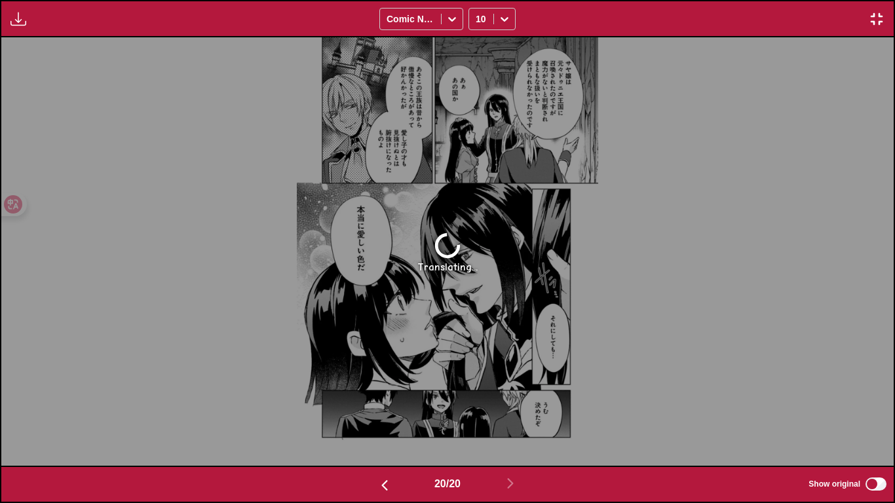
click at [377, 420] on img "button" at bounding box center [385, 485] width 16 height 16
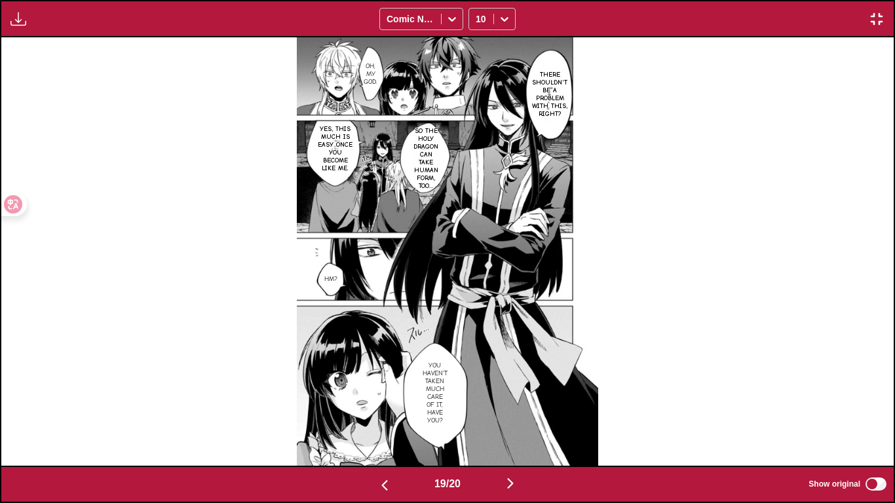
click at [879, 26] on img "button" at bounding box center [876, 19] width 16 height 16
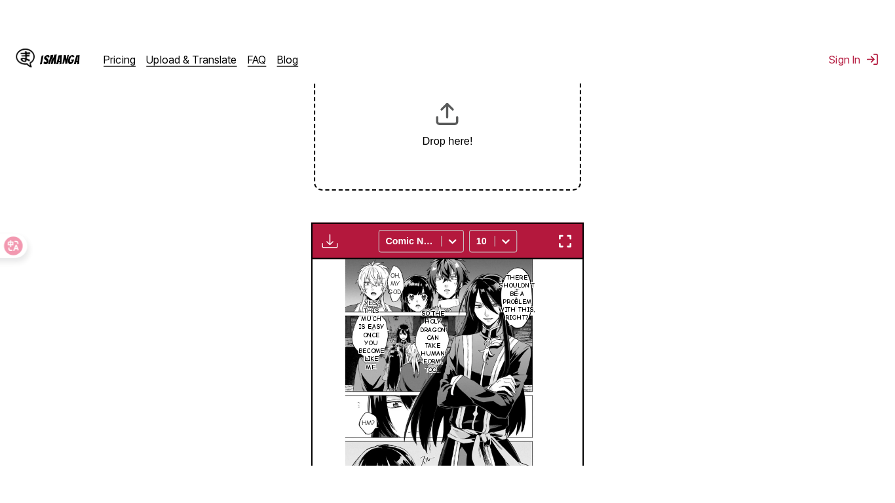
scroll to position [146, 0]
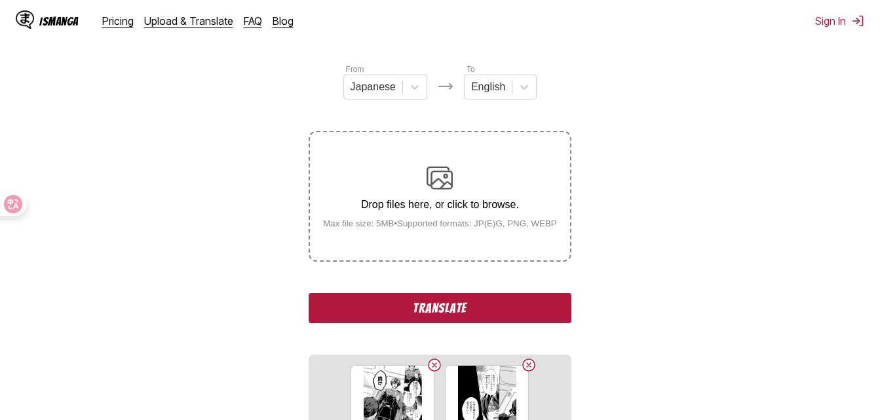
click at [480, 310] on button "Translate" at bounding box center [439, 308] width 262 height 30
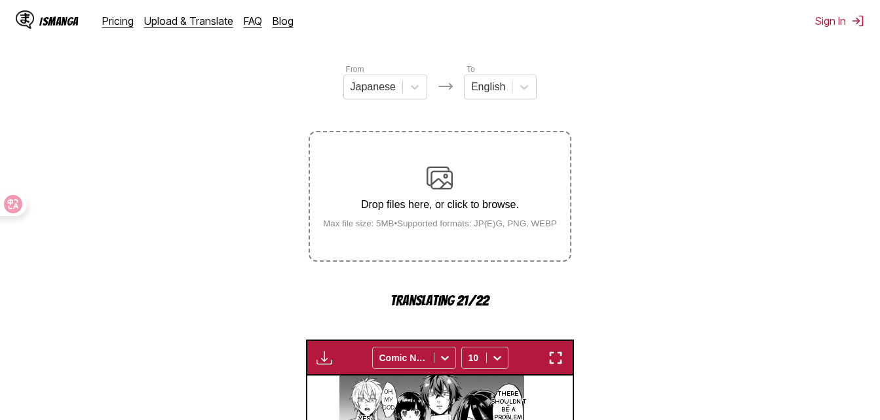
click at [565, 352] on button "button" at bounding box center [556, 358] width 24 height 17
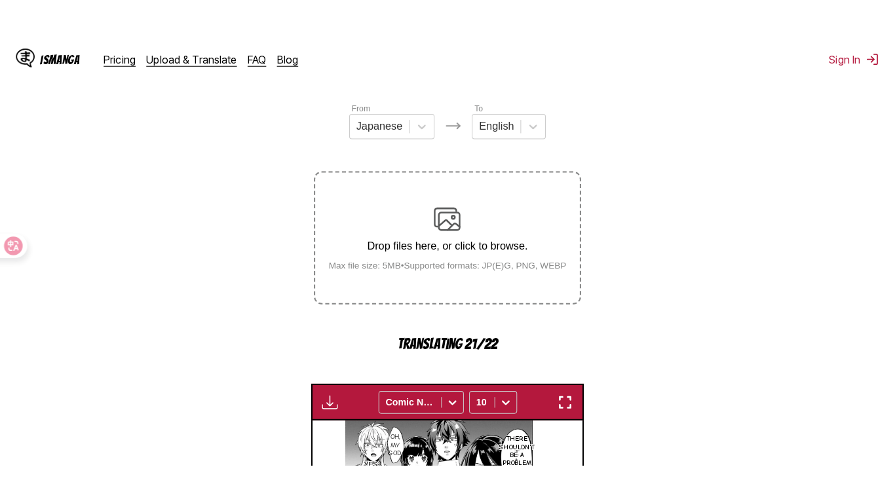
scroll to position [0, 16057]
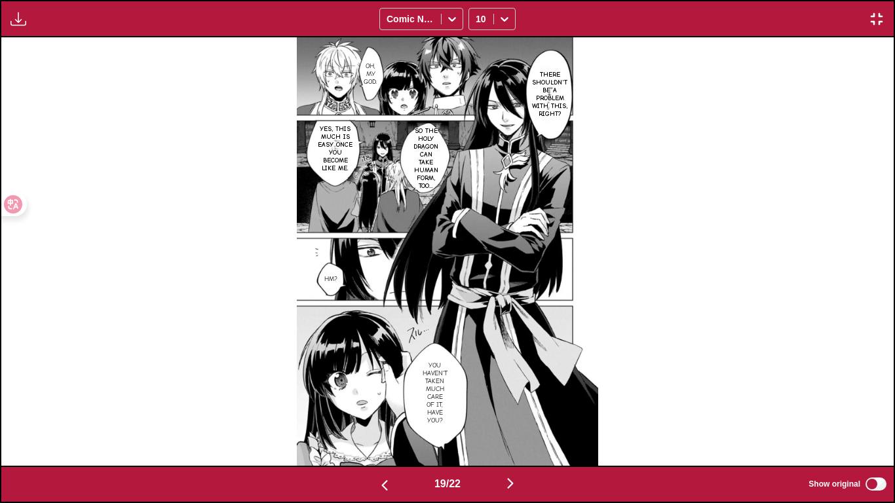
click at [533, 420] on button "button" at bounding box center [510, 484] width 79 height 19
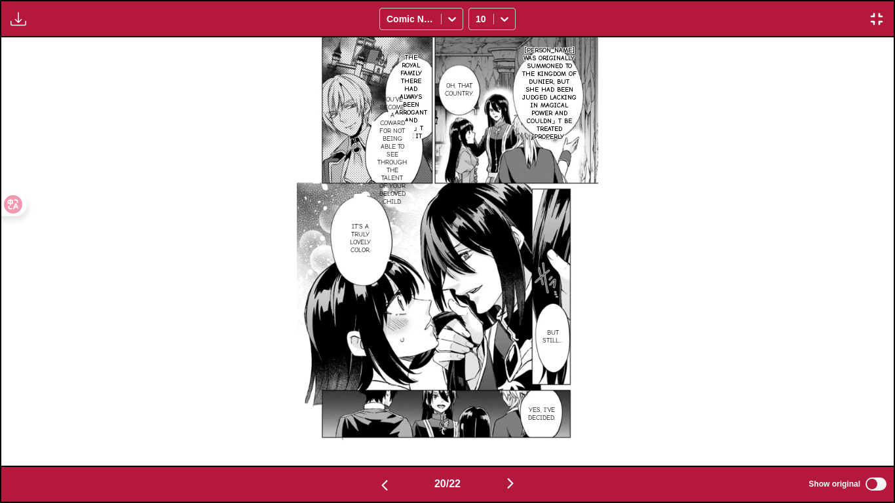
click at [396, 79] on p "The royal family there had always been arrogant and didn」t like it" at bounding box center [410, 97] width 37 height 92
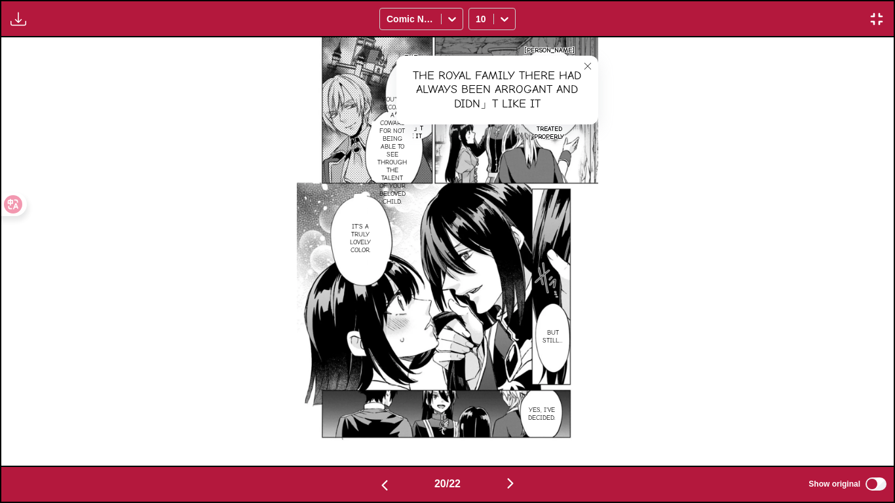
click at [597, 56] on button "close-tooltip" at bounding box center [587, 66] width 21 height 21
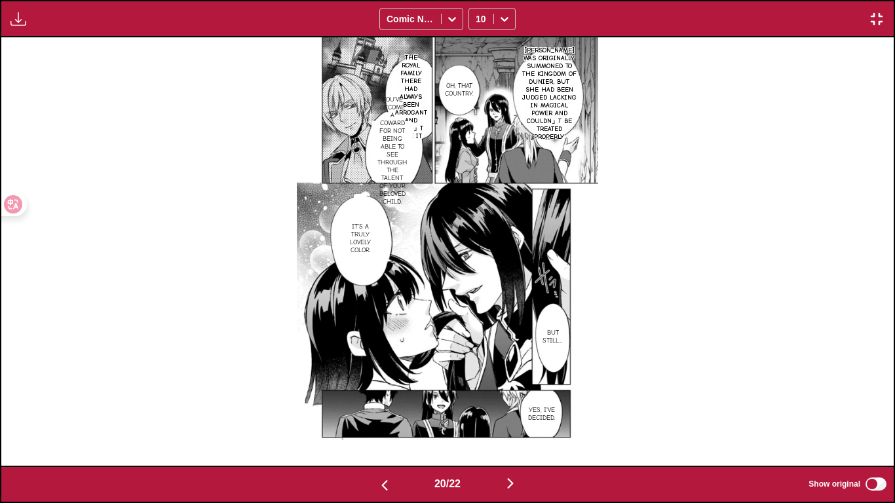
click at [360, 143] on img at bounding box center [447, 251] width 301 height 428
click at [379, 143] on p "You've become a coward for not being able to see through the talent of your bel…" at bounding box center [392, 150] width 36 height 115
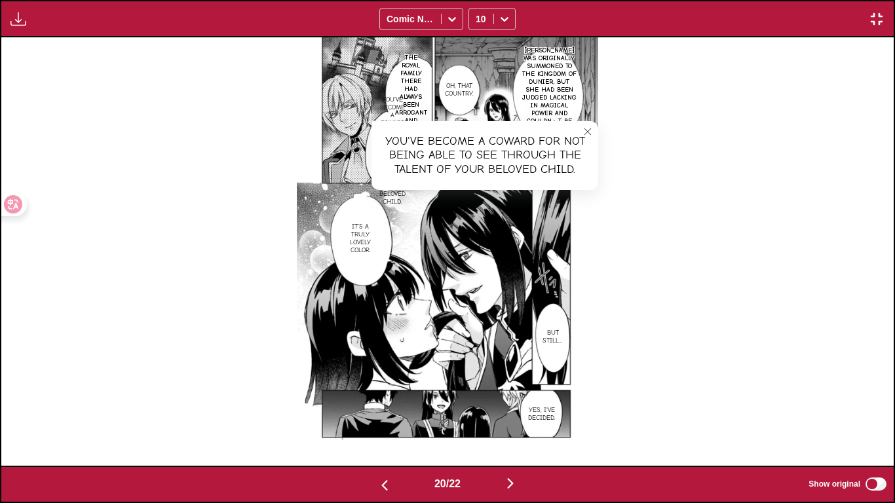
click at [588, 128] on icon "close-tooltip" at bounding box center [587, 131] width 9 height 9
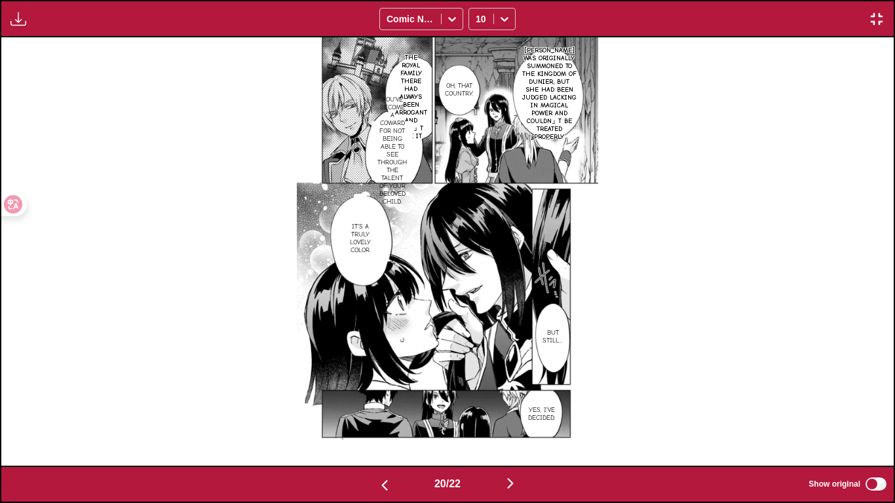
click at [527, 420] on button "button" at bounding box center [510, 484] width 79 height 19
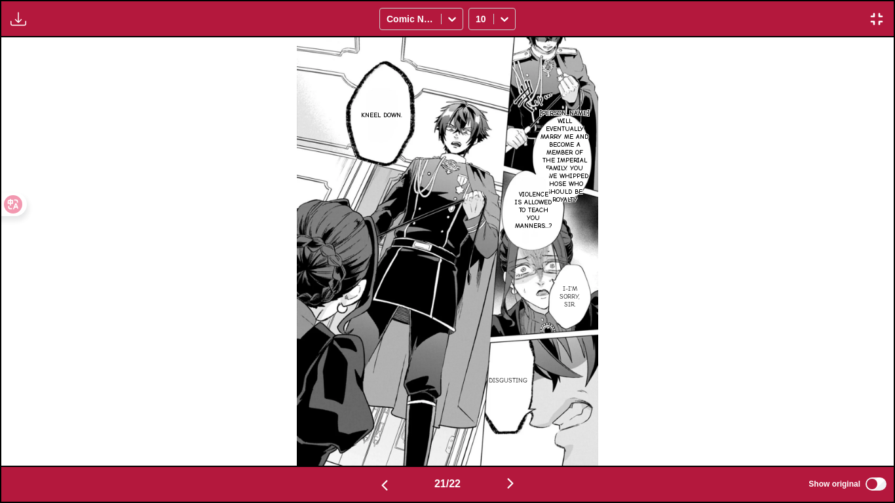
click at [570, 183] on p "[PERSON_NAME] will eventually marry me and become a member of the imperial fami…" at bounding box center [564, 157] width 56 height 100
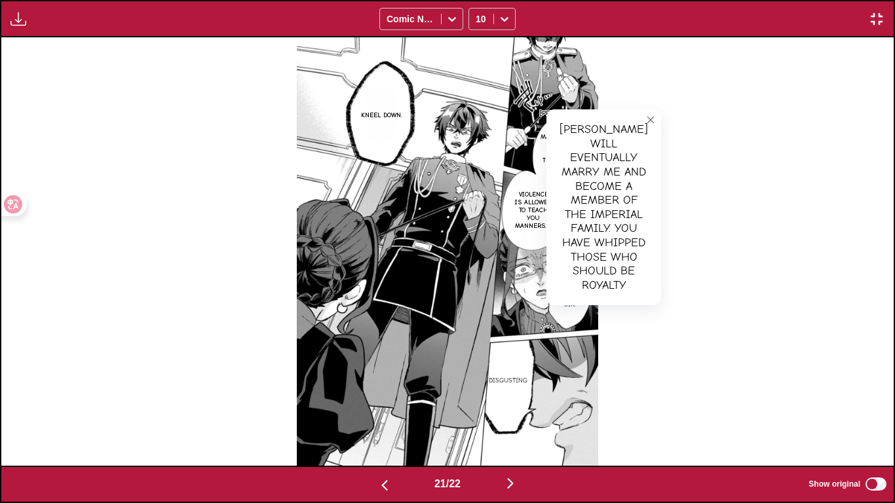
click at [640, 112] on button "close-tooltip" at bounding box center [650, 119] width 21 height 21
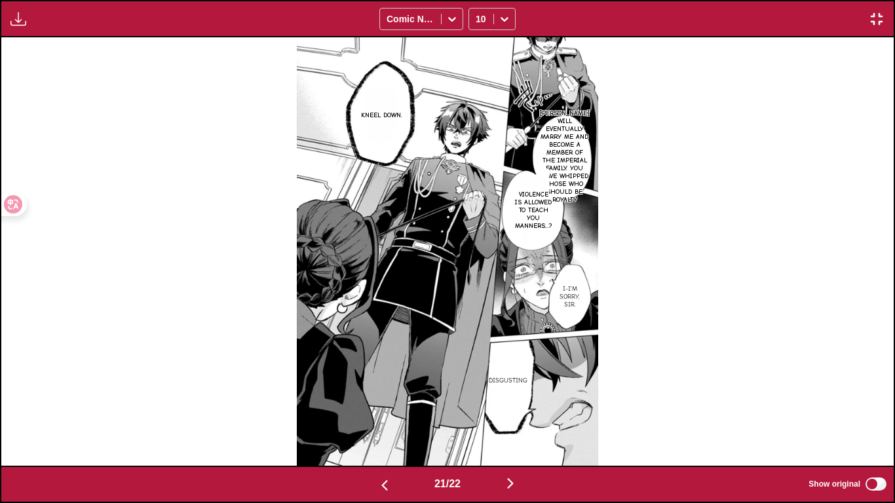
click at [523, 420] on button "button" at bounding box center [510, 484] width 79 height 19
